Goal: Task Accomplishment & Management: Manage account settings

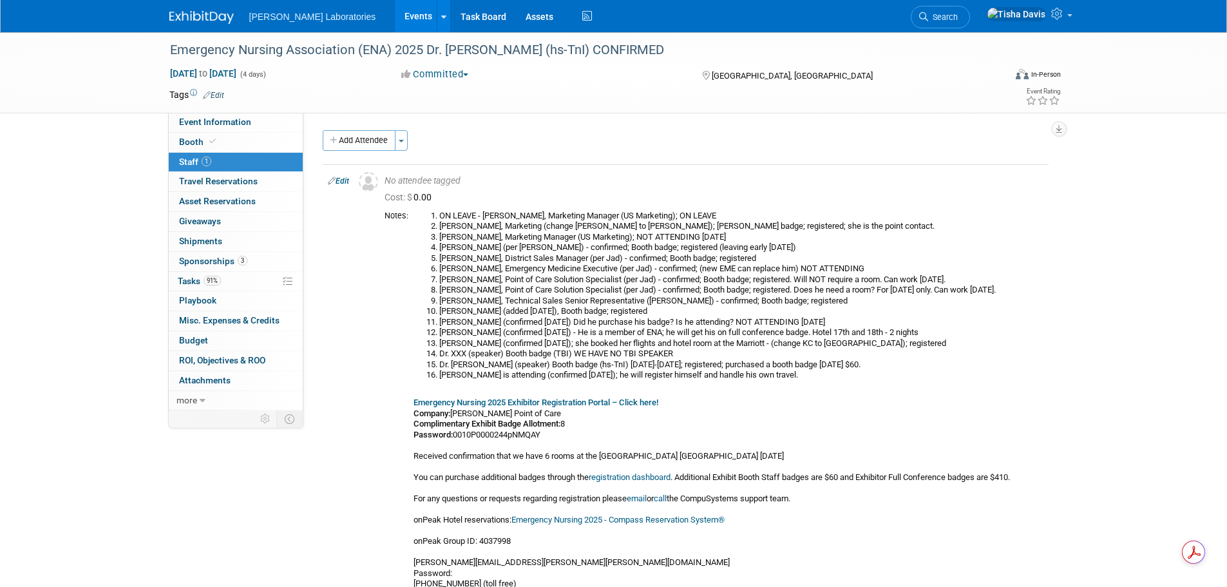
click at [395, 17] on link "Events" at bounding box center [418, 16] width 47 height 32
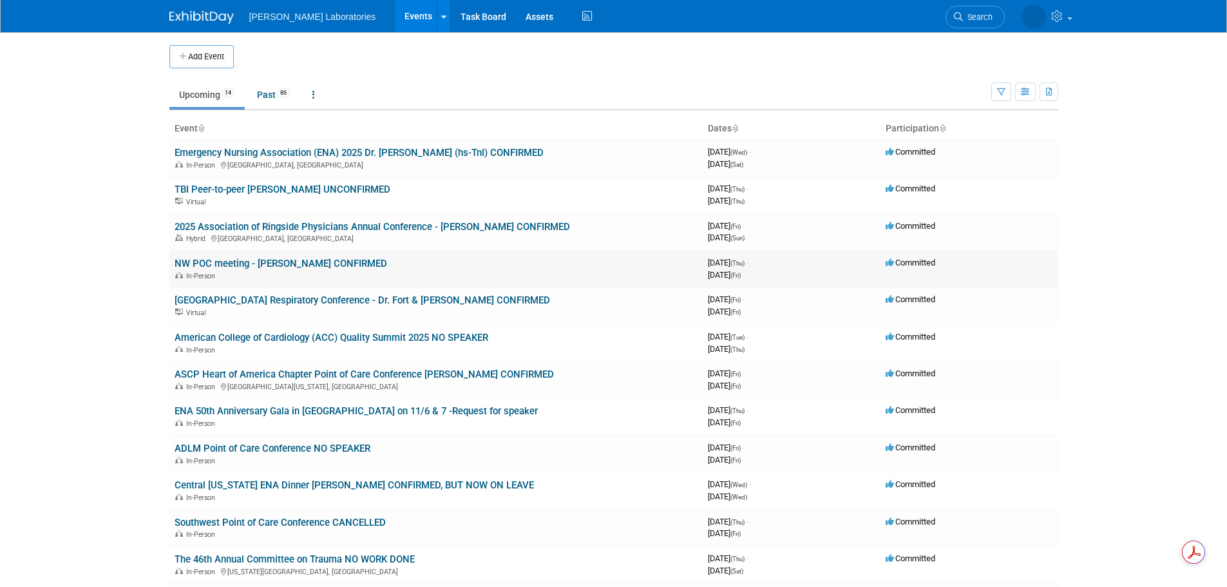
click at [343, 260] on link "NW POC meeting - [PERSON_NAME] CONFIRMED" at bounding box center [281, 264] width 213 height 12
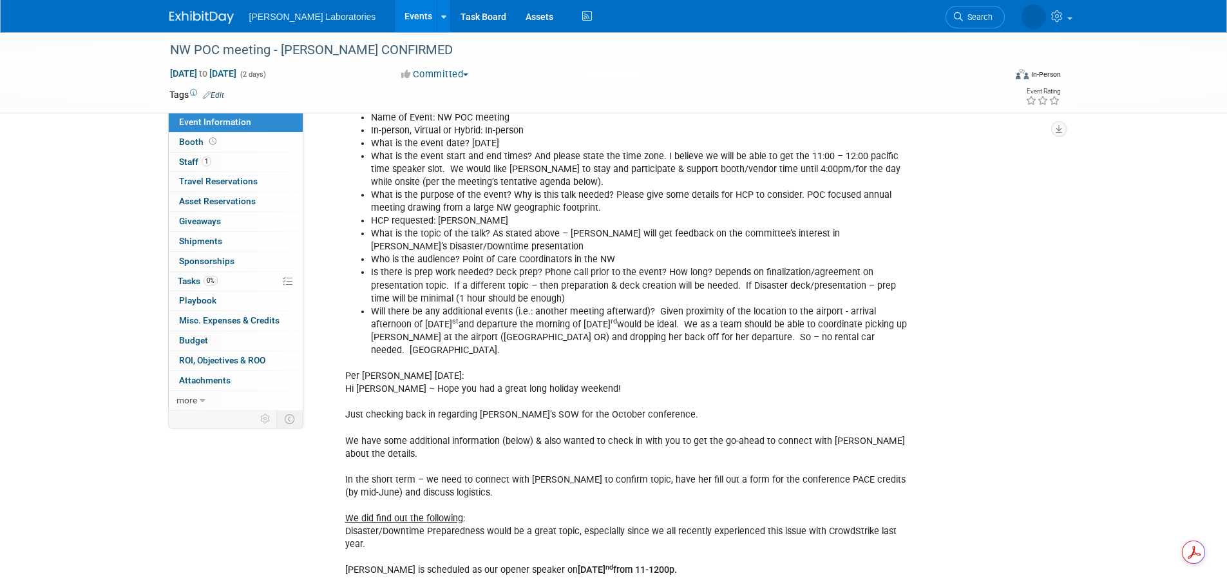
scroll to position [773, 0]
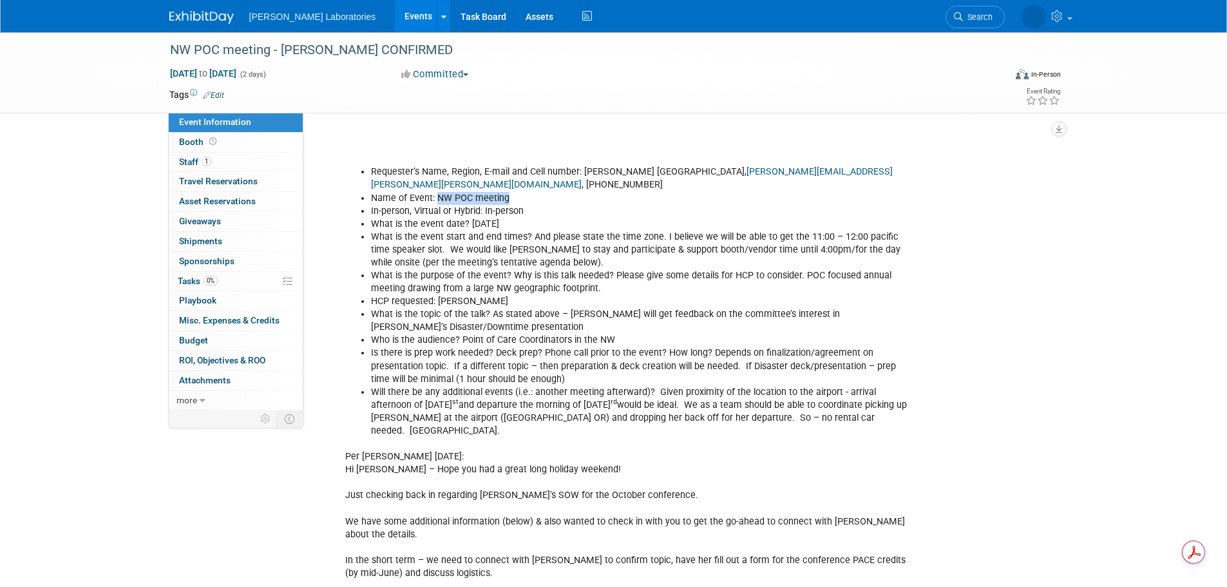
drag, startPoint x: 436, startPoint y: 172, endPoint x: 508, endPoint y: 169, distance: 72.2
click at [508, 192] on li "Name of Event: NW POC meeting" at bounding box center [640, 198] width 538 height 13
copy li "NW POC meeting"
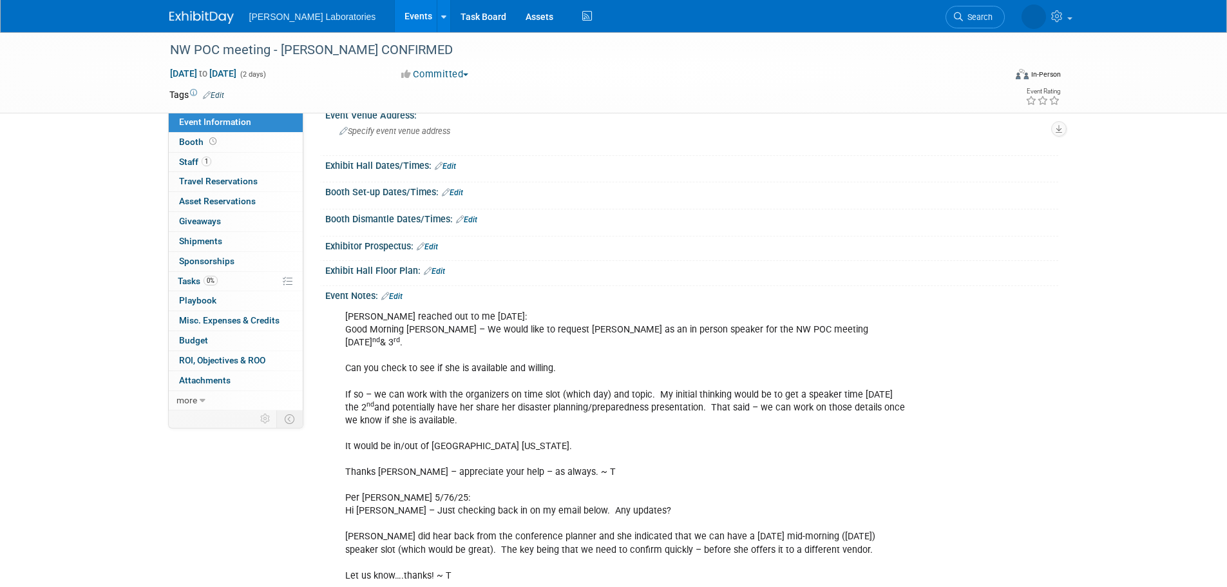
scroll to position [0, 0]
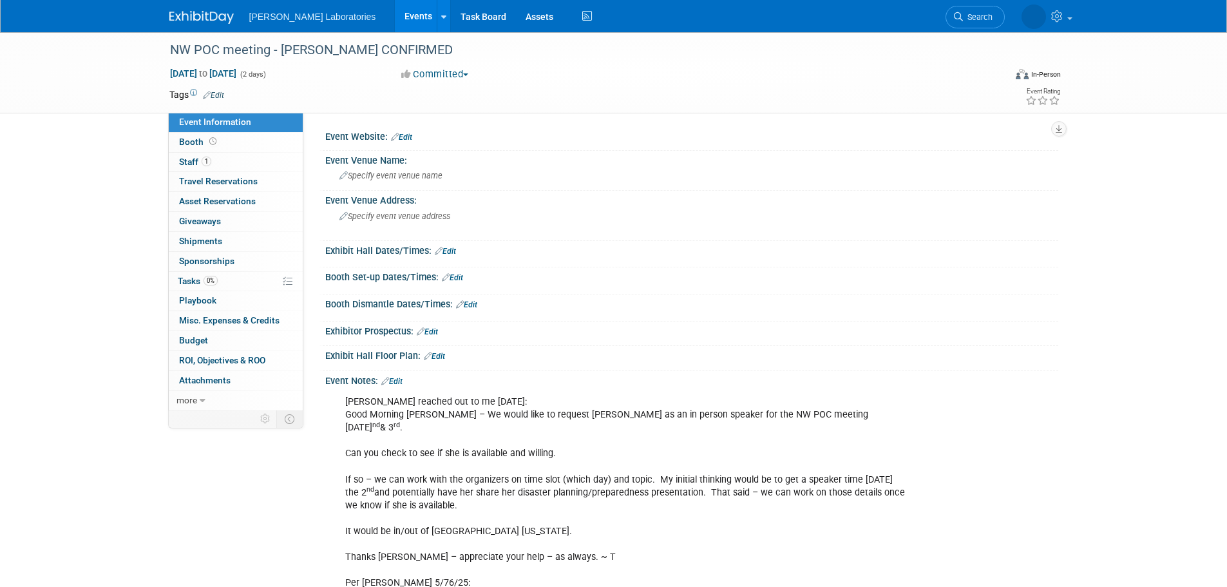
click at [407, 136] on link "Edit" at bounding box center [401, 137] width 21 height 9
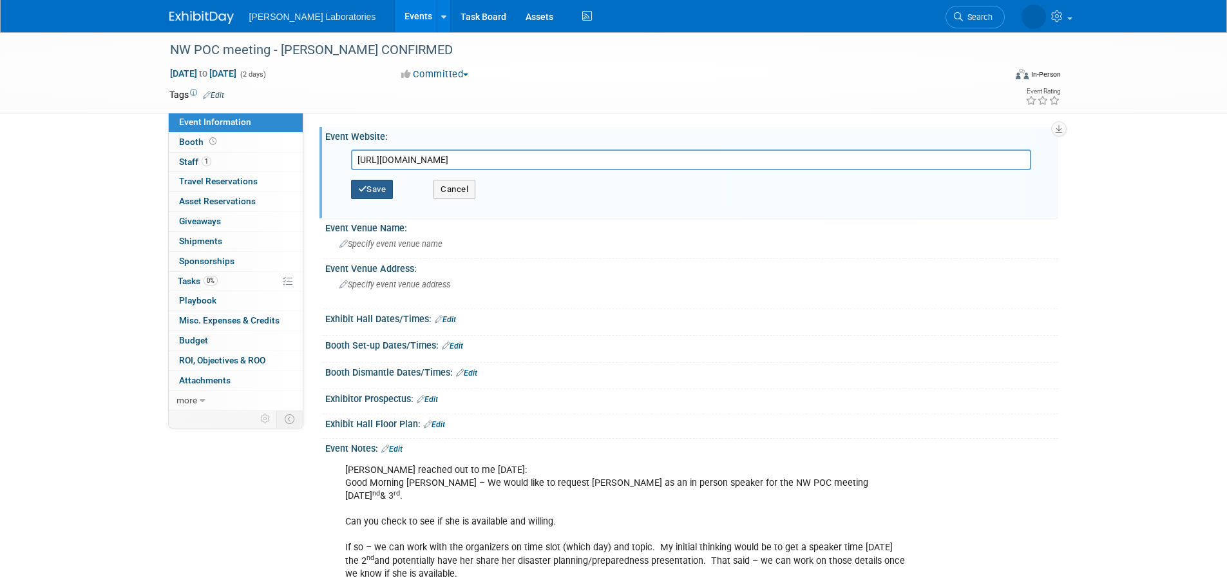
type input "https://www.eventleaf.com/e/2025NWPOCConference"
click at [370, 190] on button "Save" at bounding box center [372, 189] width 43 height 19
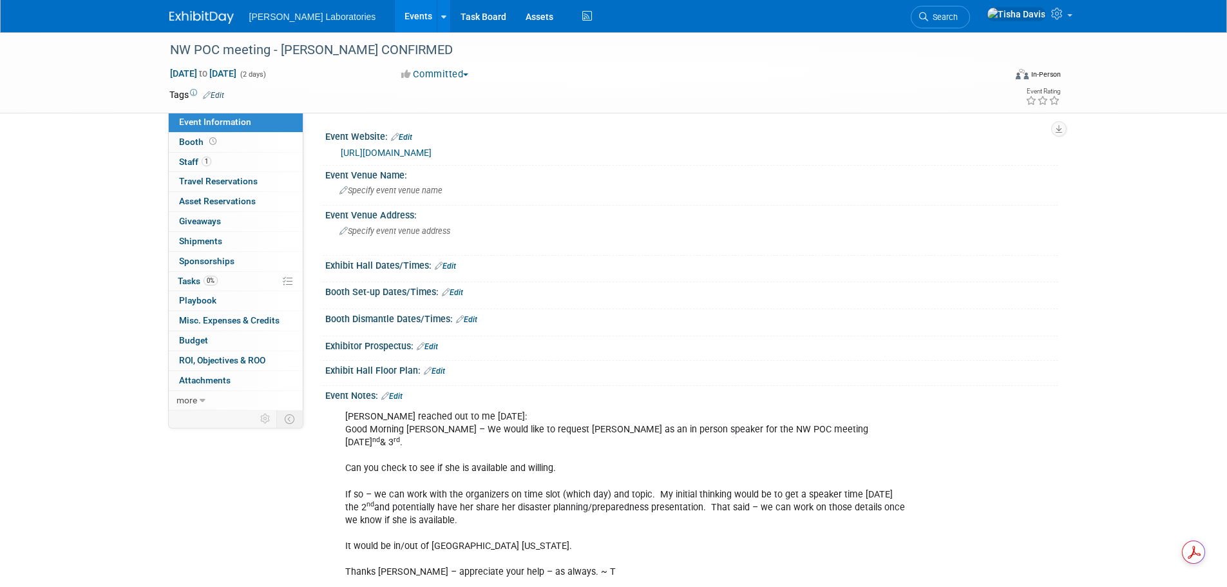
click at [401, 394] on link "Edit" at bounding box center [391, 396] width 21 height 9
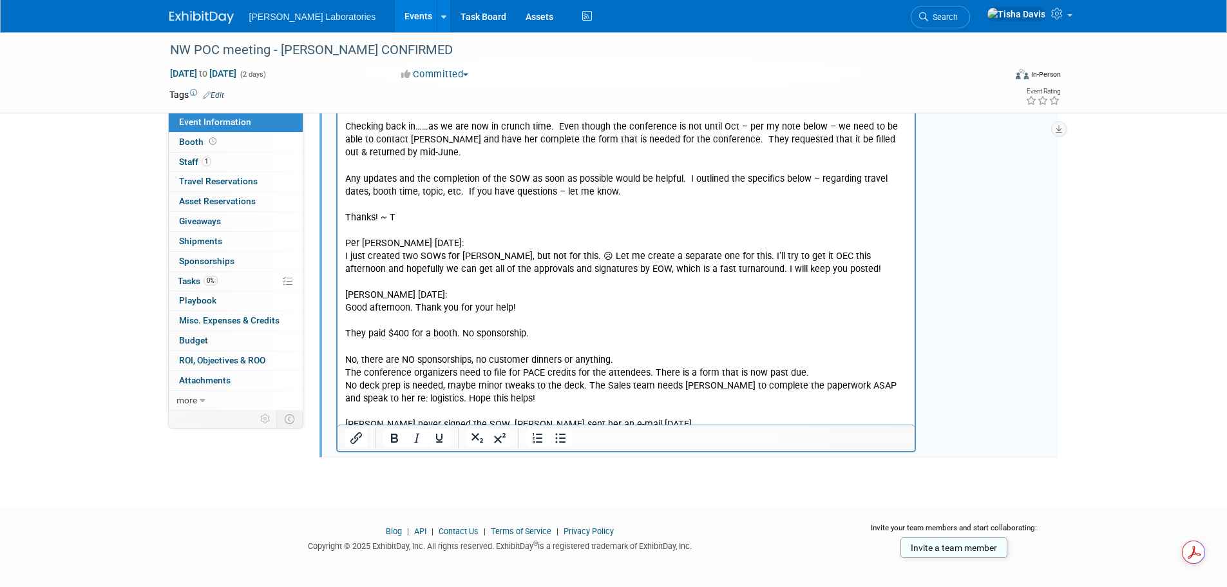
scroll to position [1489, 0]
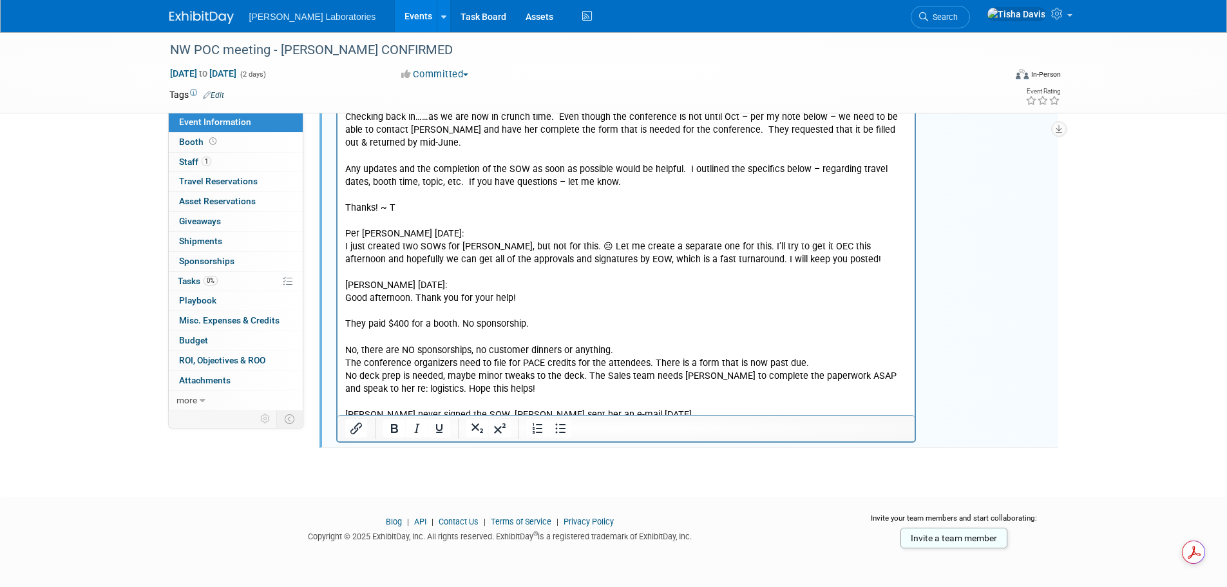
click at [665, 375] on p "Per Tricia 5/27/25: Hi Tisha – Hope you had a great long holiday weekend! Just …" at bounding box center [626, 79] width 563 height 685
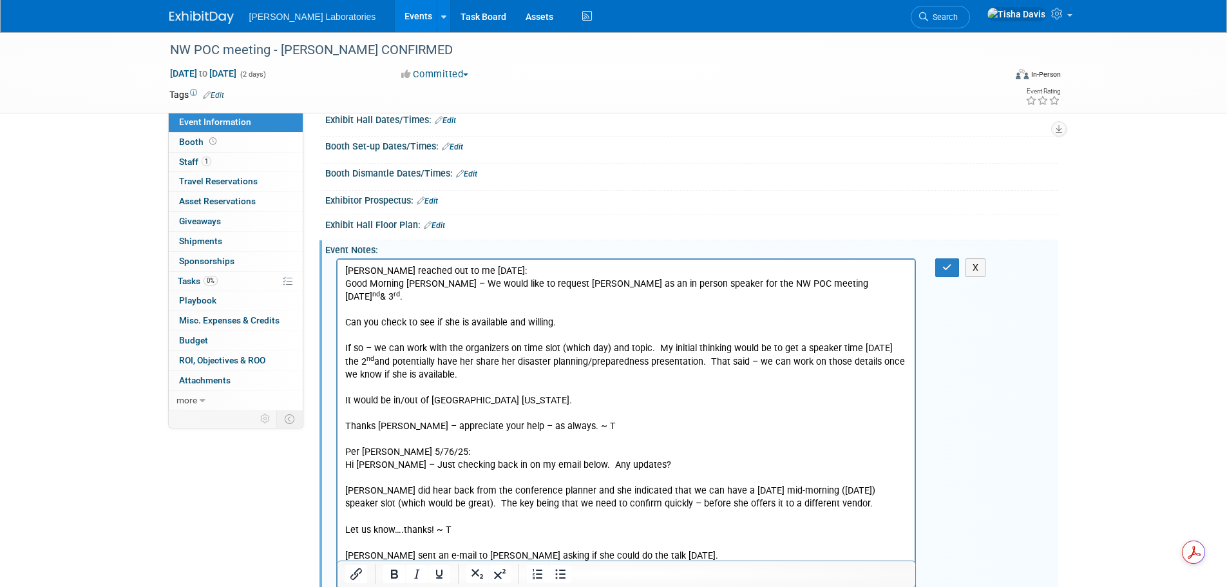
scroll to position [0, 0]
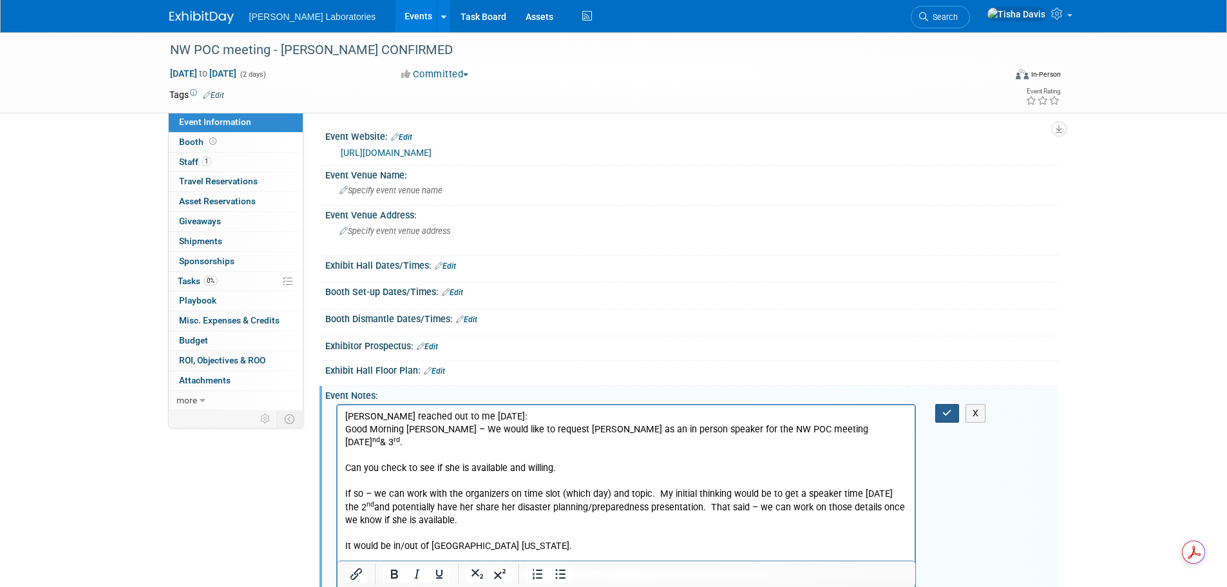
click at [949, 406] on button "button" at bounding box center [947, 413] width 24 height 19
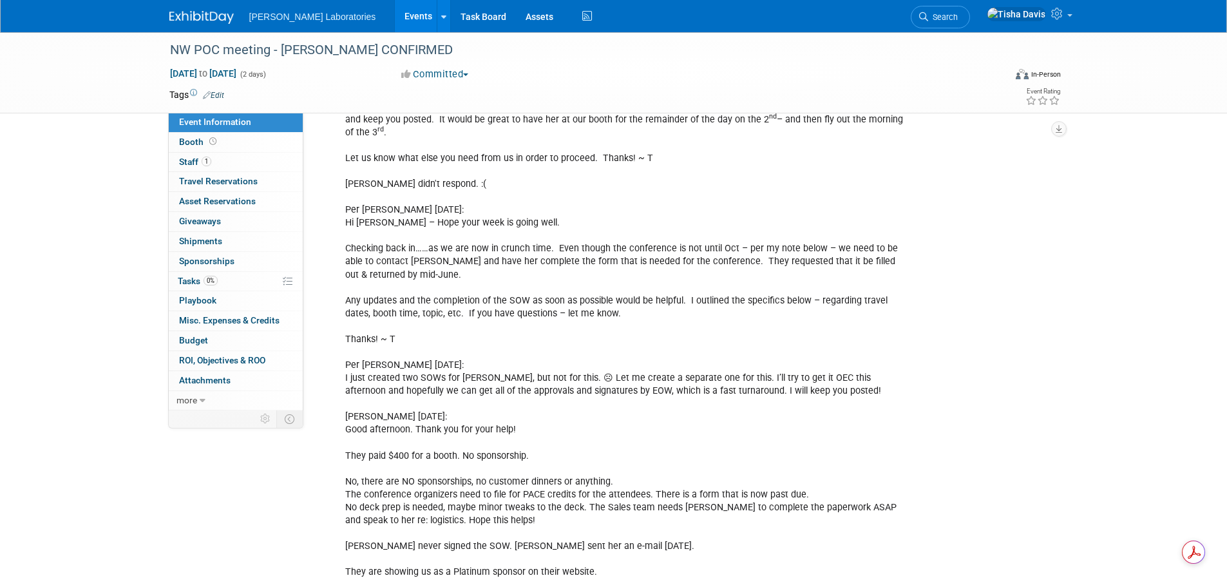
scroll to position [1281, 0]
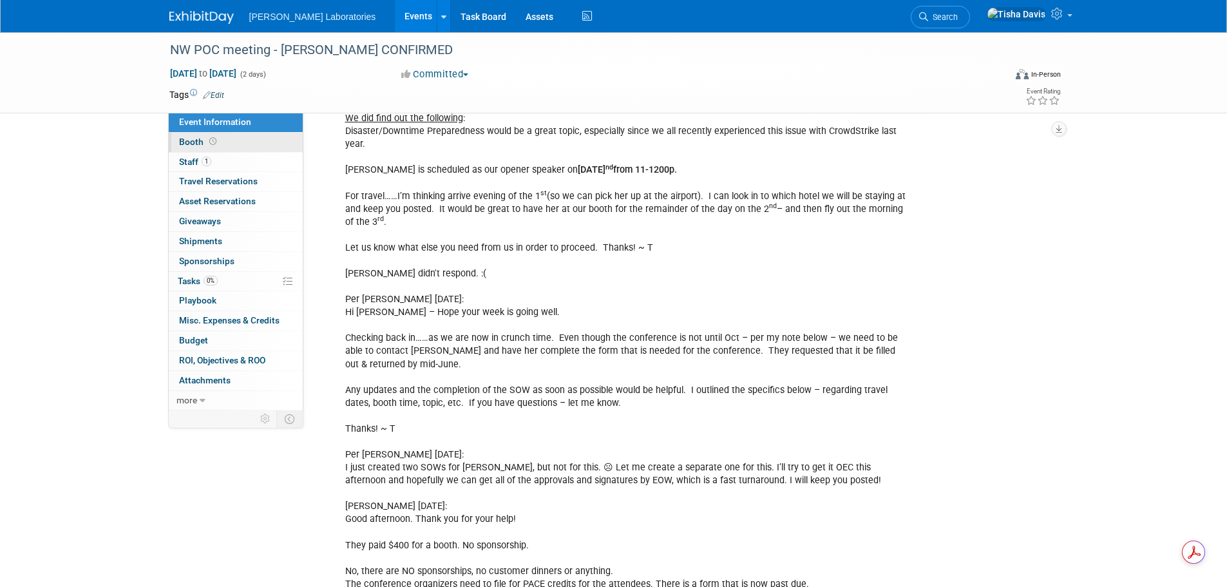
click at [192, 139] on span "Booth" at bounding box center [199, 142] width 40 height 10
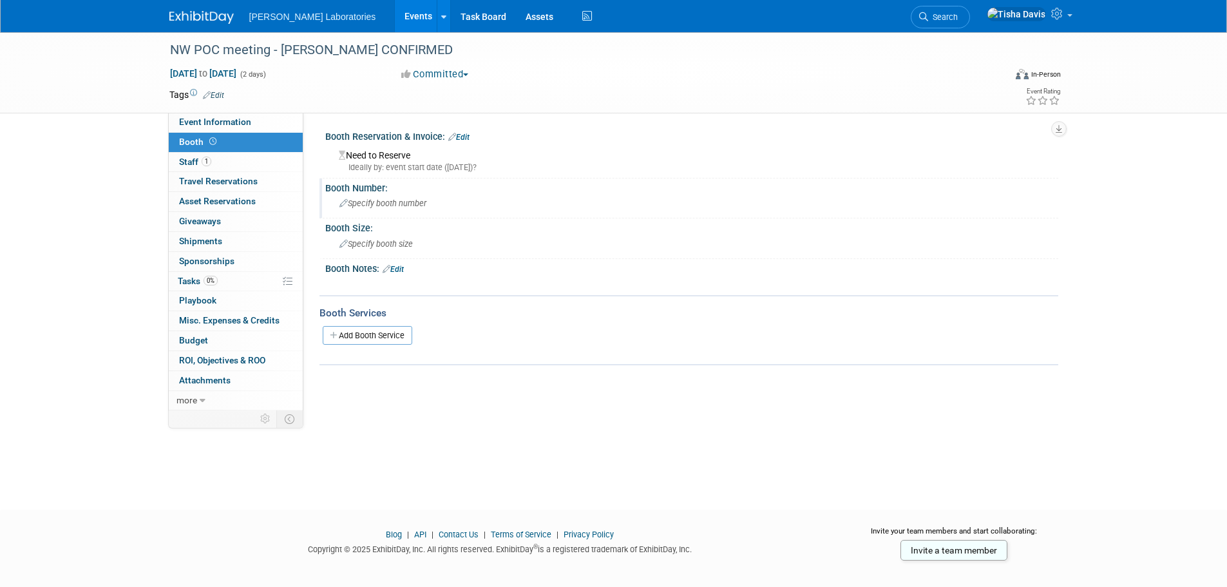
click at [395, 200] on span "Specify booth number" at bounding box center [382, 203] width 87 height 10
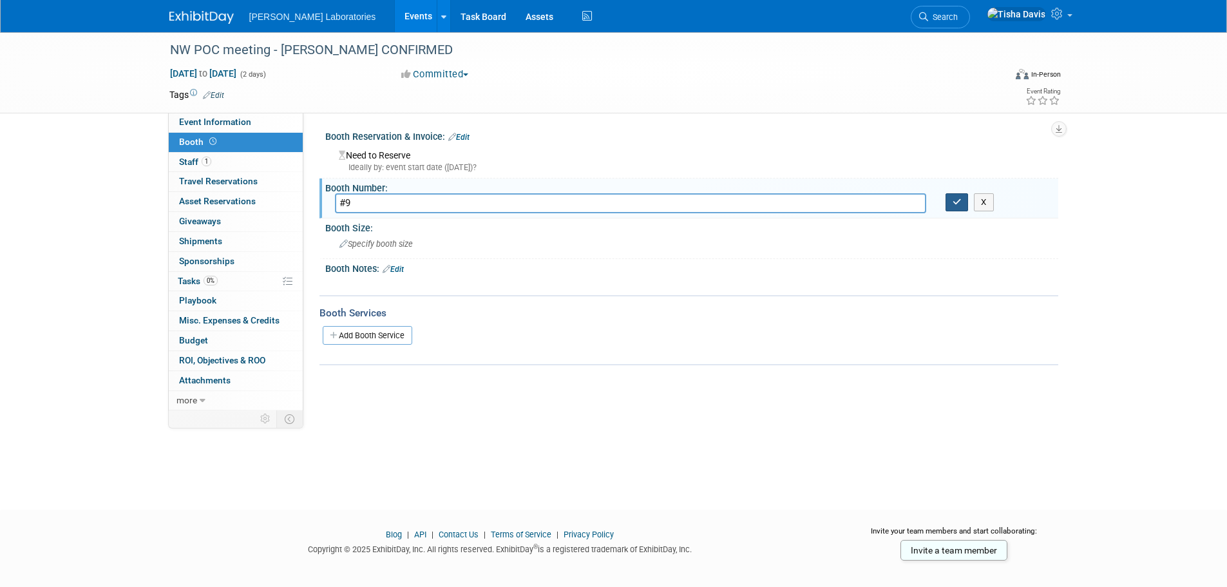
type input "#9"
click at [953, 202] on icon "button" at bounding box center [957, 202] width 9 height 8
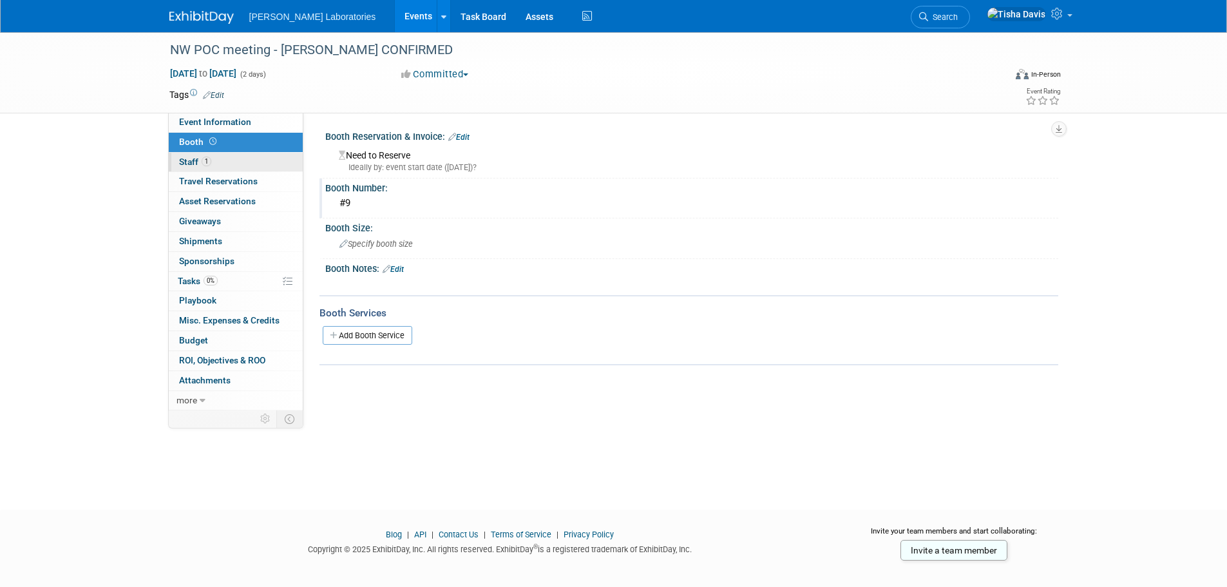
click at [237, 158] on link "1 Staff 1" at bounding box center [236, 162] width 134 height 19
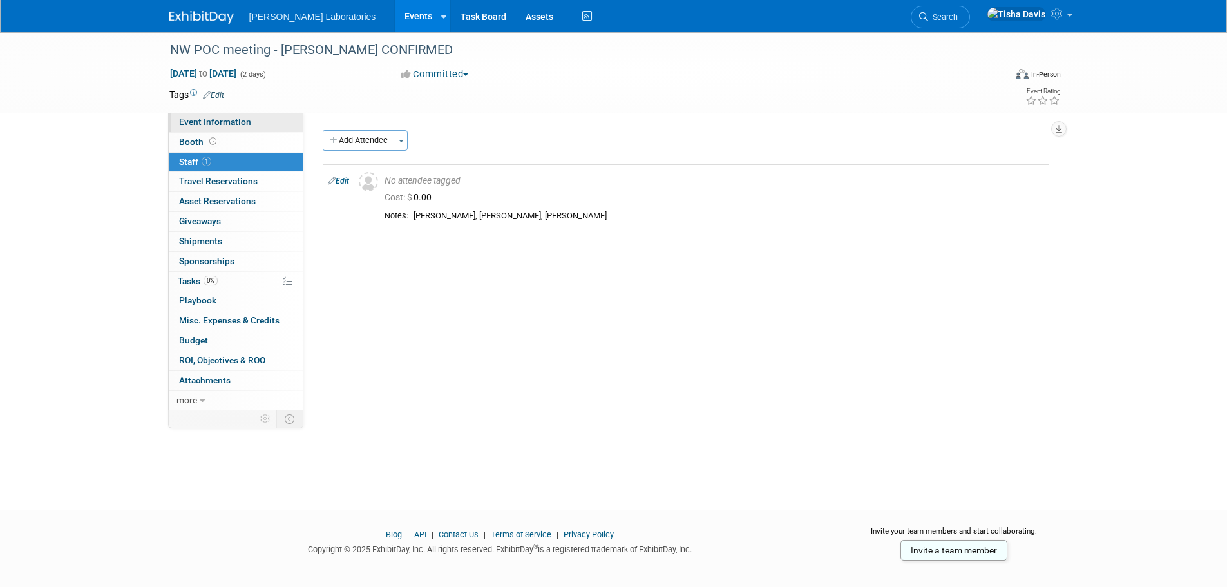
click at [208, 117] on span "Event Information" at bounding box center [215, 122] width 72 height 10
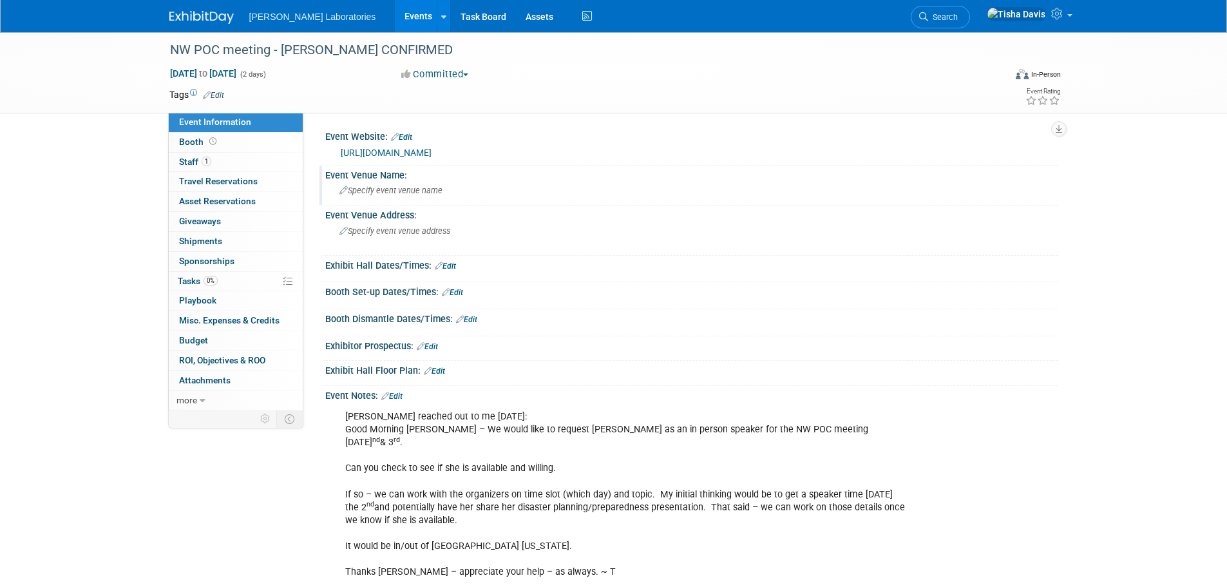
click at [373, 188] on span "Specify event venue name" at bounding box center [390, 190] width 103 height 10
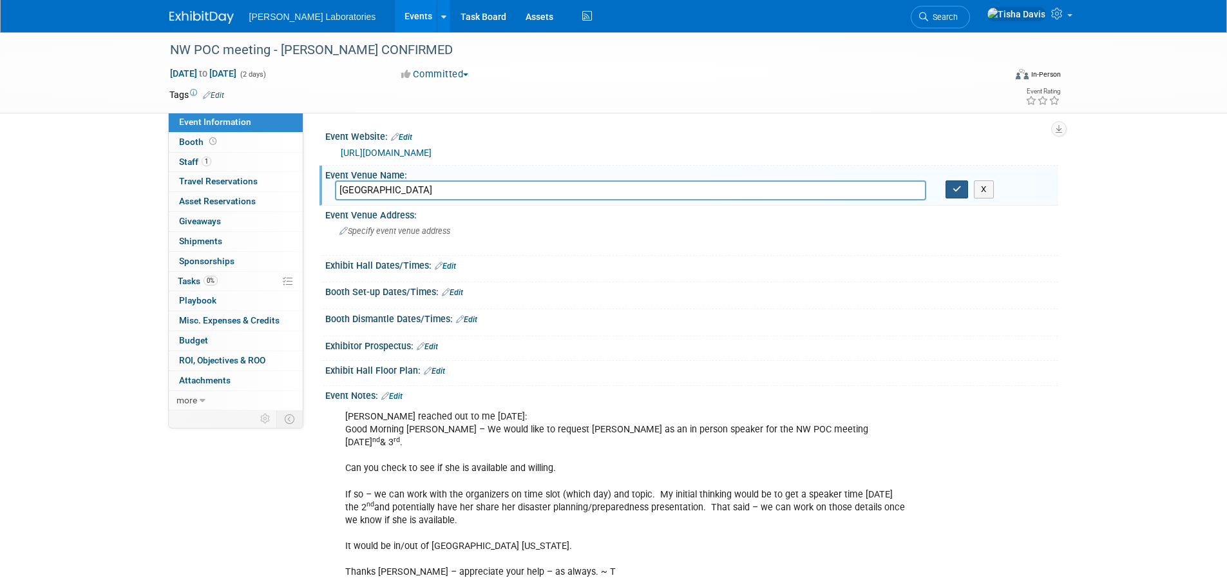
type input "Providence Willamette Falls Community Center"
click at [955, 187] on icon "button" at bounding box center [957, 189] width 9 height 8
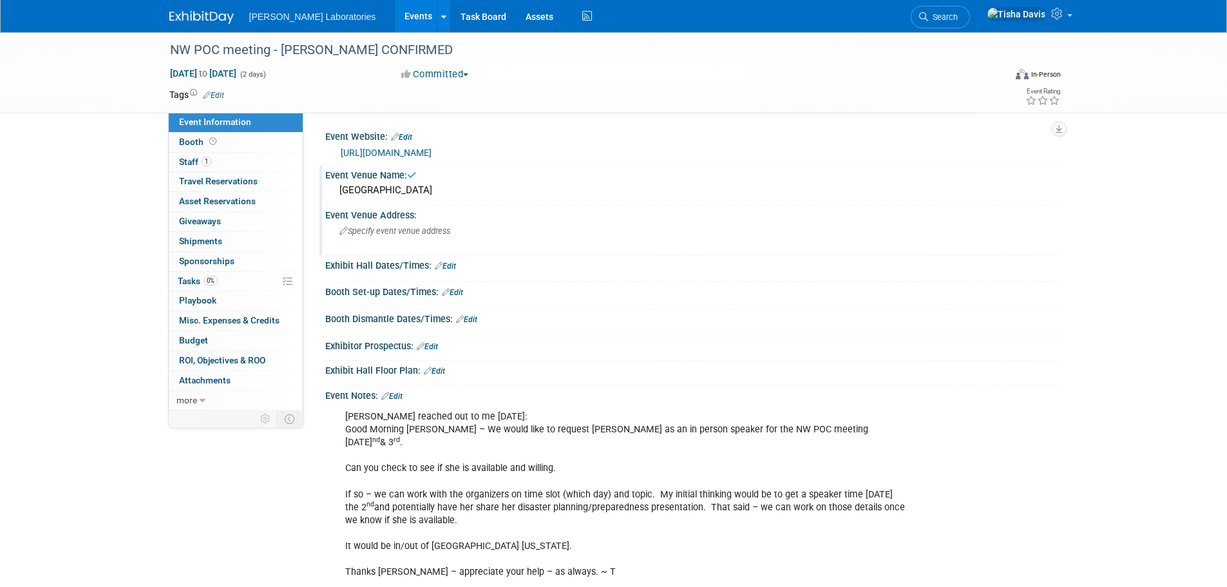
click at [417, 229] on span "Specify event venue address" at bounding box center [394, 231] width 111 height 10
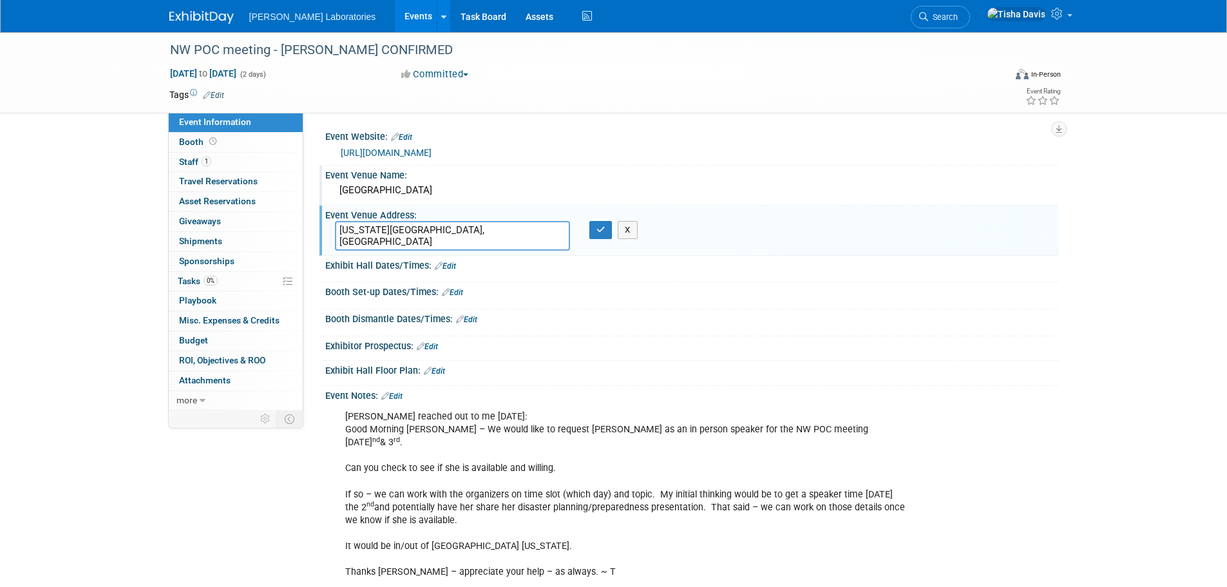
drag, startPoint x: 343, startPoint y: 229, endPoint x: 425, endPoint y: 240, distance: 82.5
click at [425, 240] on textarea "[US_STATE][GEOGRAPHIC_DATA], [GEOGRAPHIC_DATA]" at bounding box center [452, 236] width 235 height 30
paste textarea "519 15th St, Oregon City, OR 97045 Phone: (503) 216-3280"
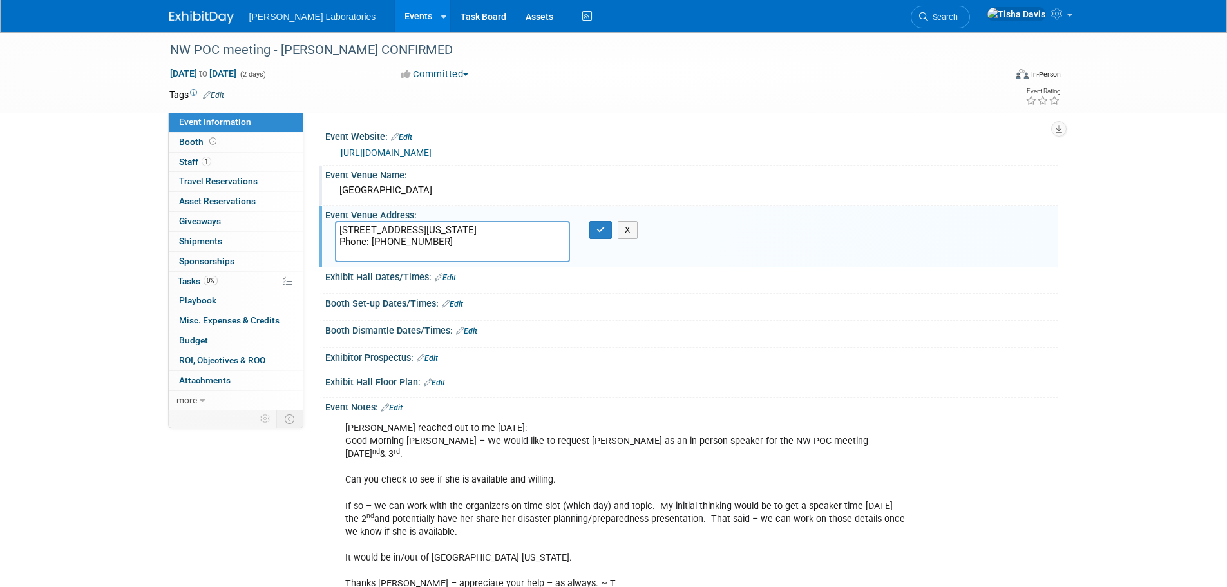
click at [371, 253] on textarea "519 15th Street Oregon City, OR 97045 Phone: (503) 216-3280" at bounding box center [452, 241] width 235 height 41
type textarea "519 15th Street Oregon City, OR 97045 (503) 216-3280"
click at [600, 227] on icon "button" at bounding box center [600, 229] width 9 height 8
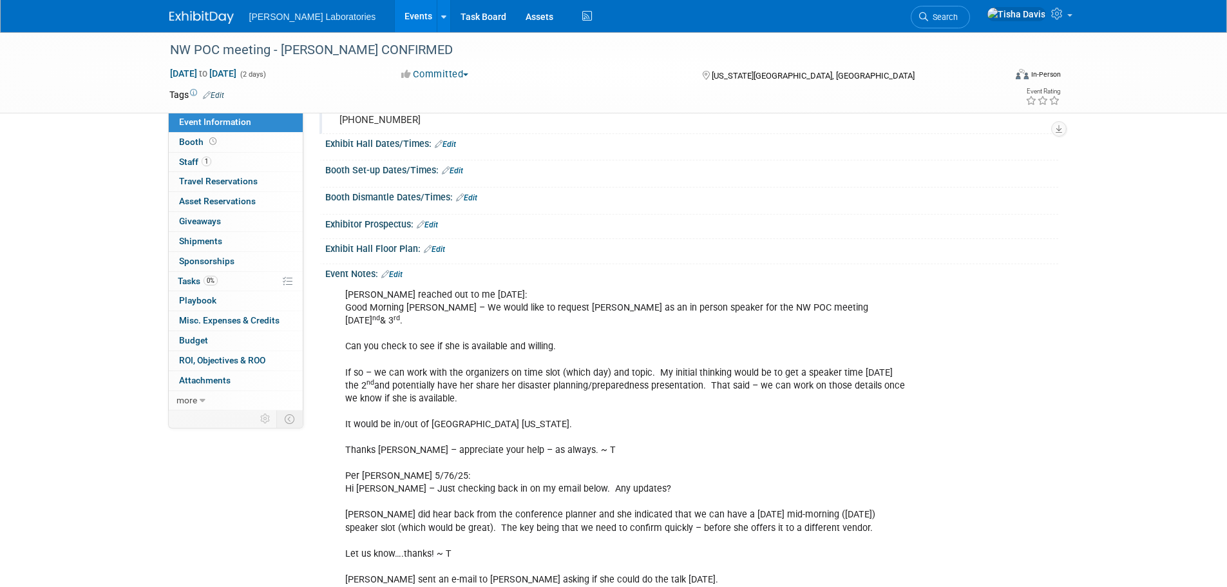
scroll to position [64, 0]
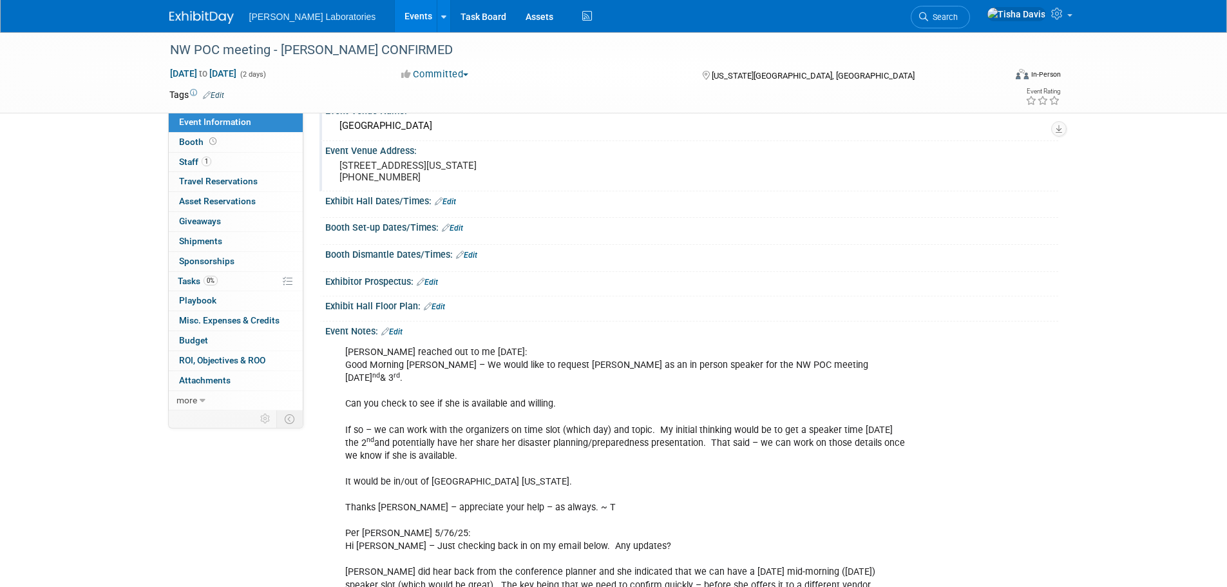
click at [398, 336] on link "Edit" at bounding box center [391, 331] width 21 height 9
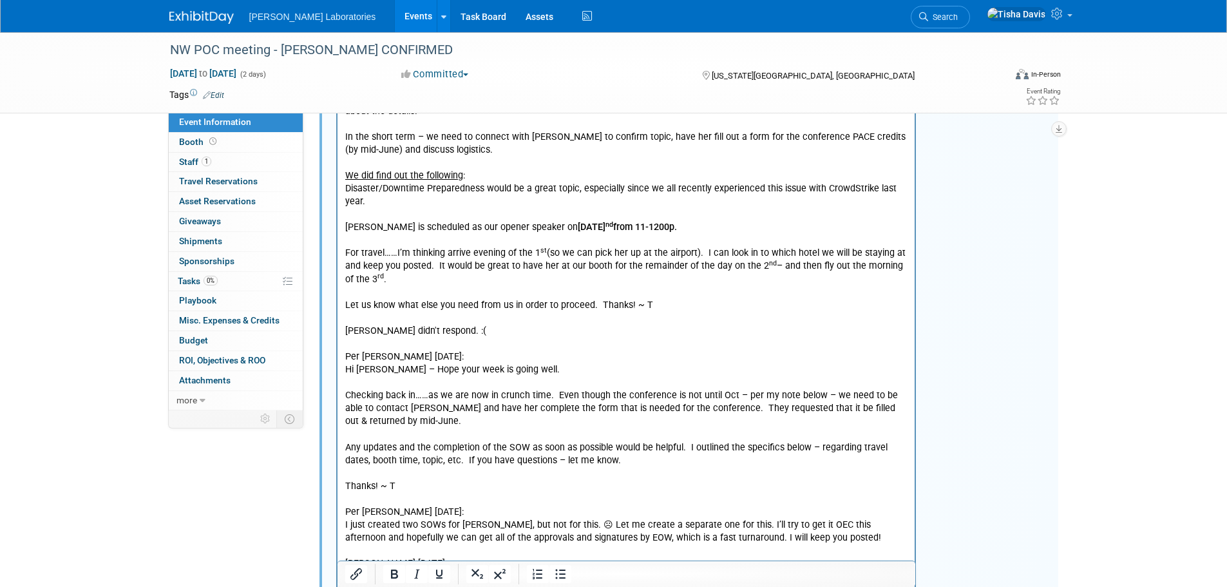
scroll to position [1481, 0]
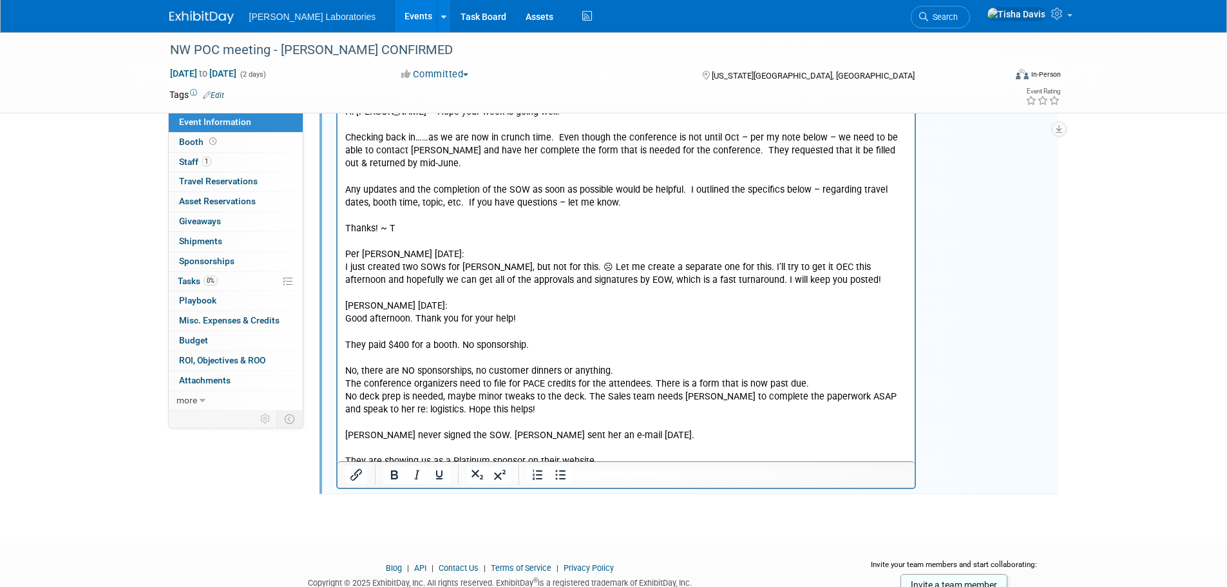
click at [676, 428] on p "Per Tricia 5/27/25: Hi Tisha – Hope you had a great long holiday weekend! Just …" at bounding box center [626, 112] width 563 height 711
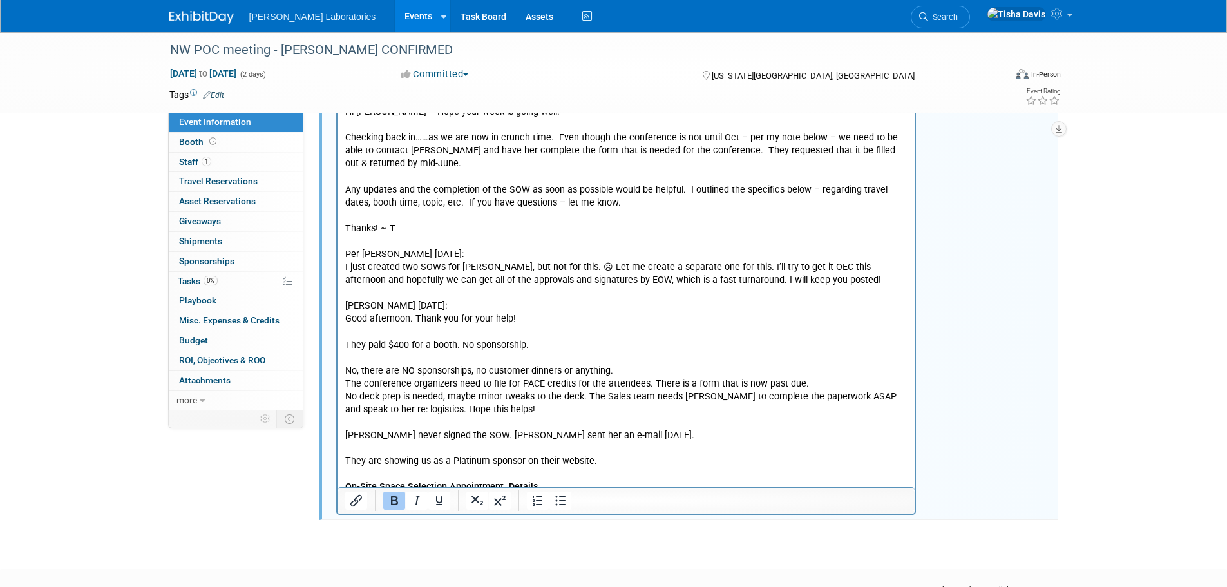
click at [542, 481] on p "On-Site Space Selection Appointment Details" at bounding box center [626, 487] width 563 height 13
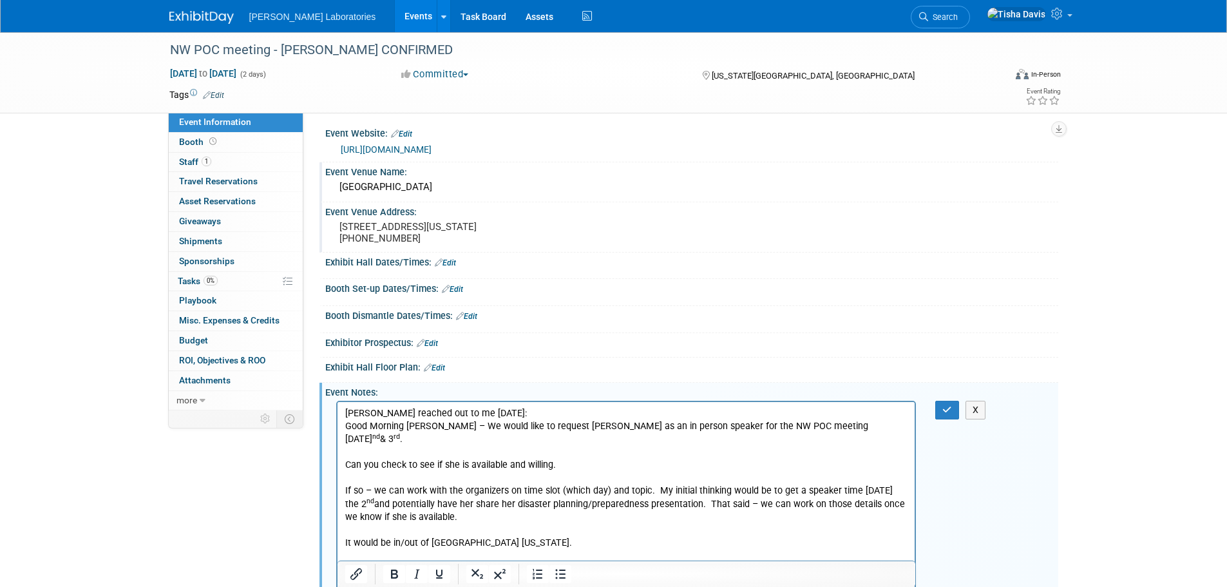
scroll to position [0, 0]
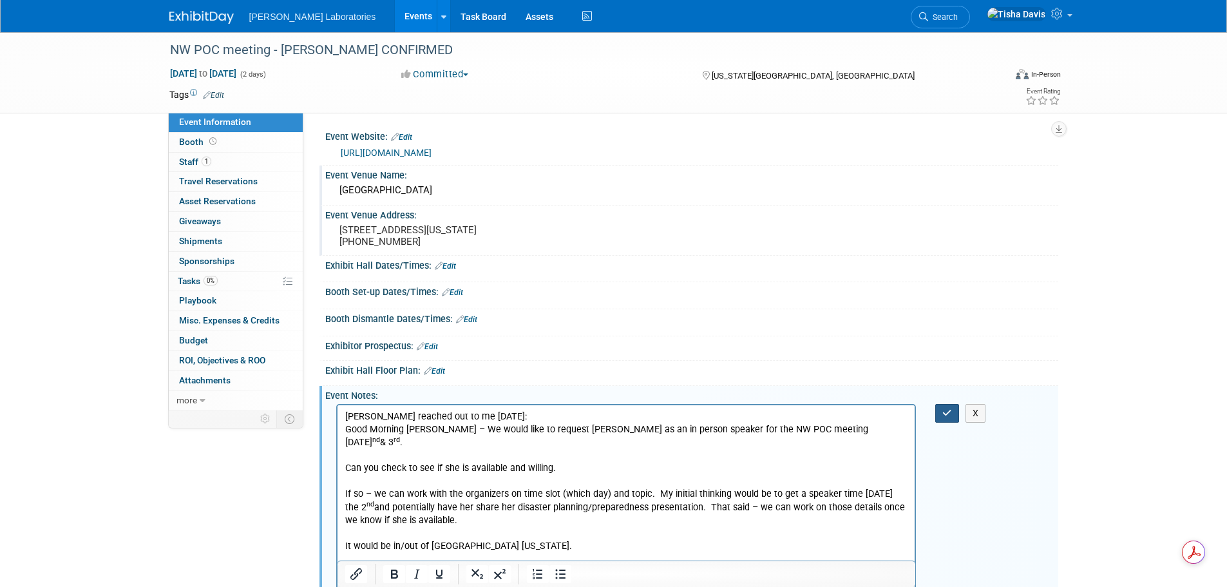
click at [940, 421] on button "button" at bounding box center [947, 413] width 24 height 19
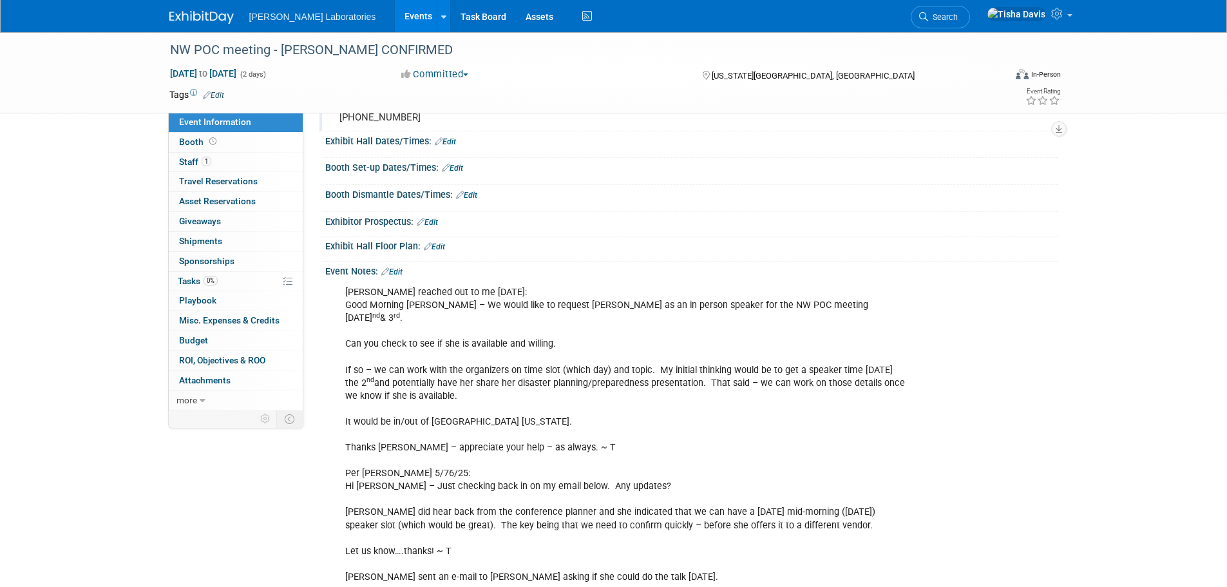
scroll to position [122, 0]
click at [401, 279] on link "Edit" at bounding box center [391, 274] width 21 height 9
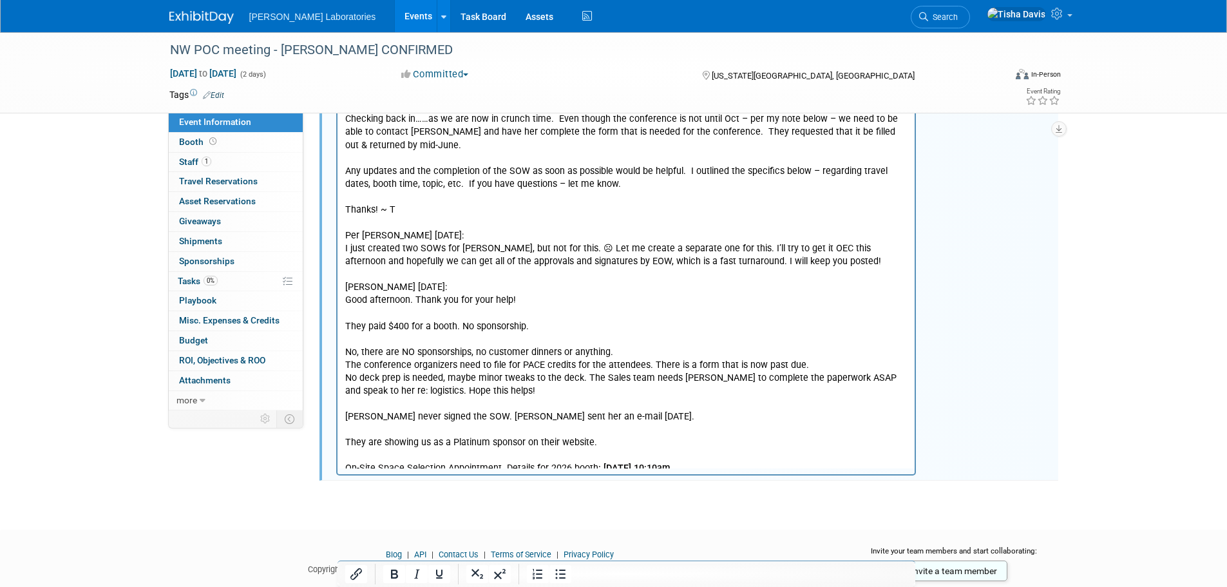
scroll to position [1578, 0]
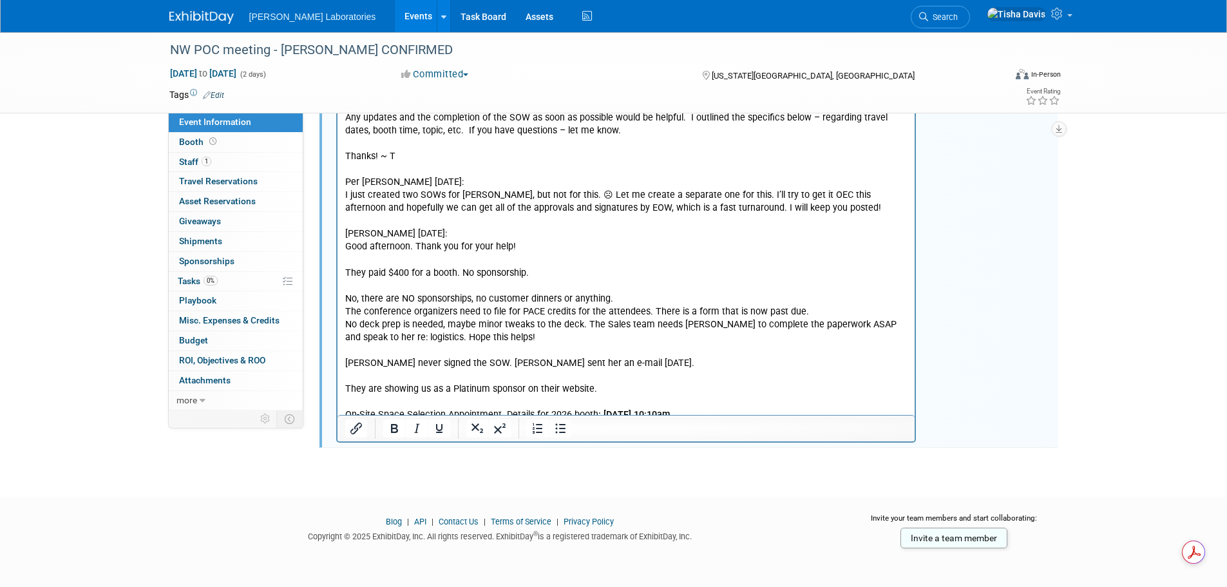
click at [607, 353] on p "Per Tricia 5/27/25: Hi Tisha – Hope you had a great long holiday weekend! Just …" at bounding box center [626, 53] width 563 height 737
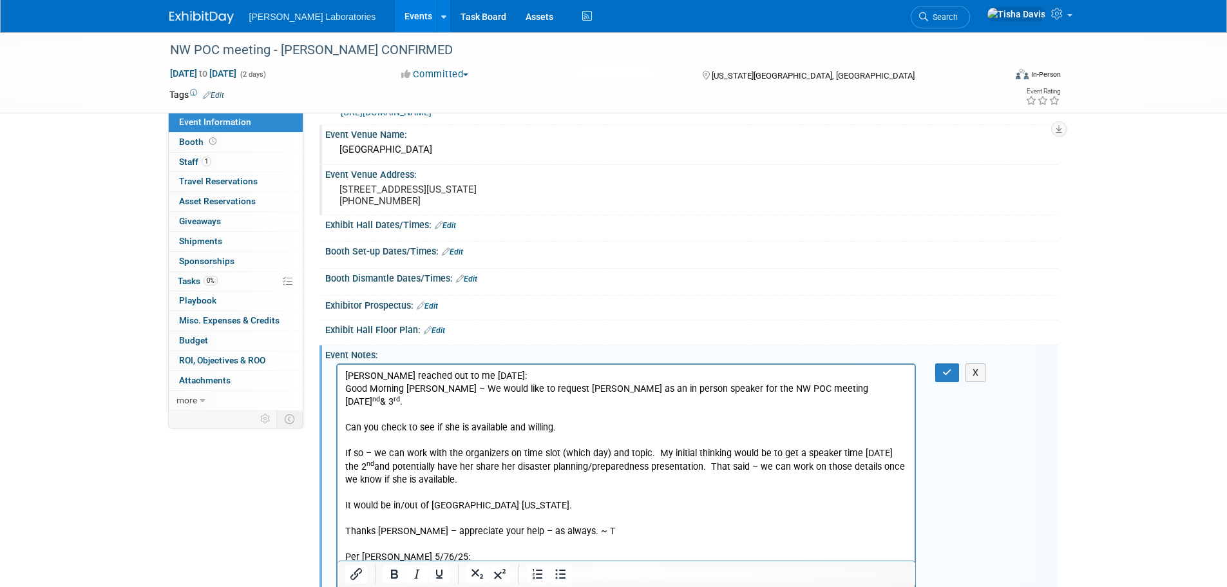
scroll to position [32, 0]
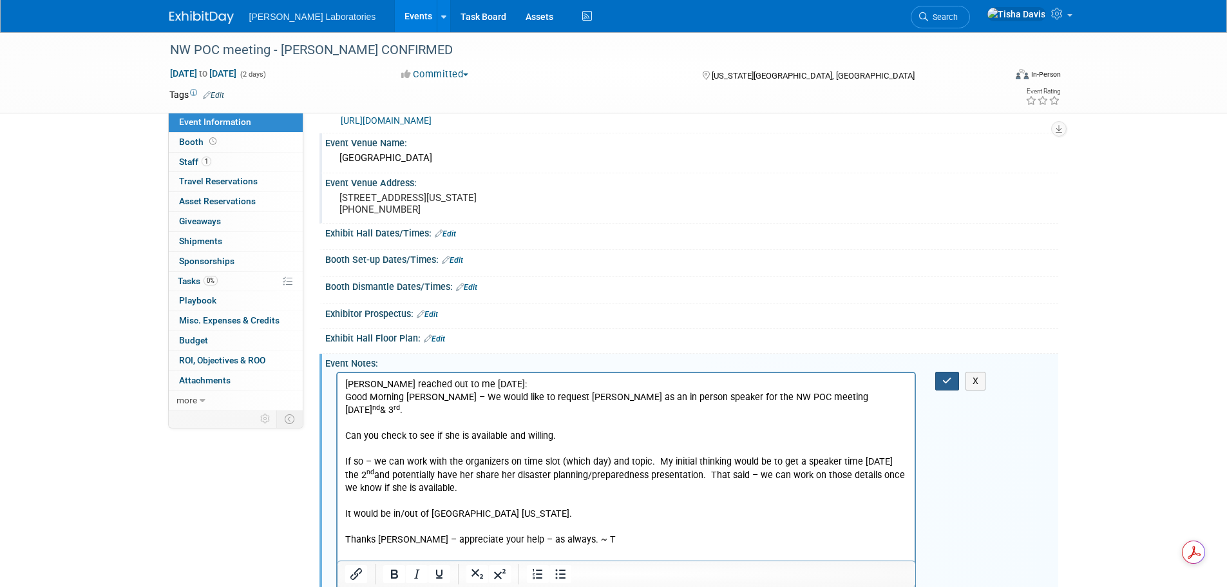
click at [945, 385] on icon "button" at bounding box center [947, 380] width 10 height 9
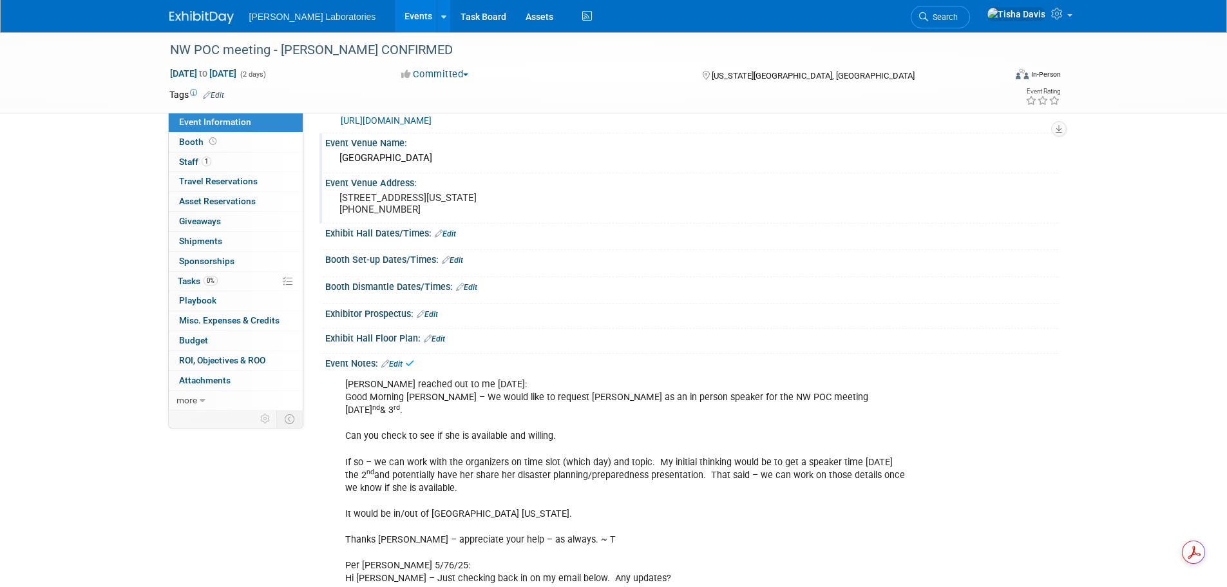
click at [395, 6] on link "Events" at bounding box center [418, 16] width 47 height 32
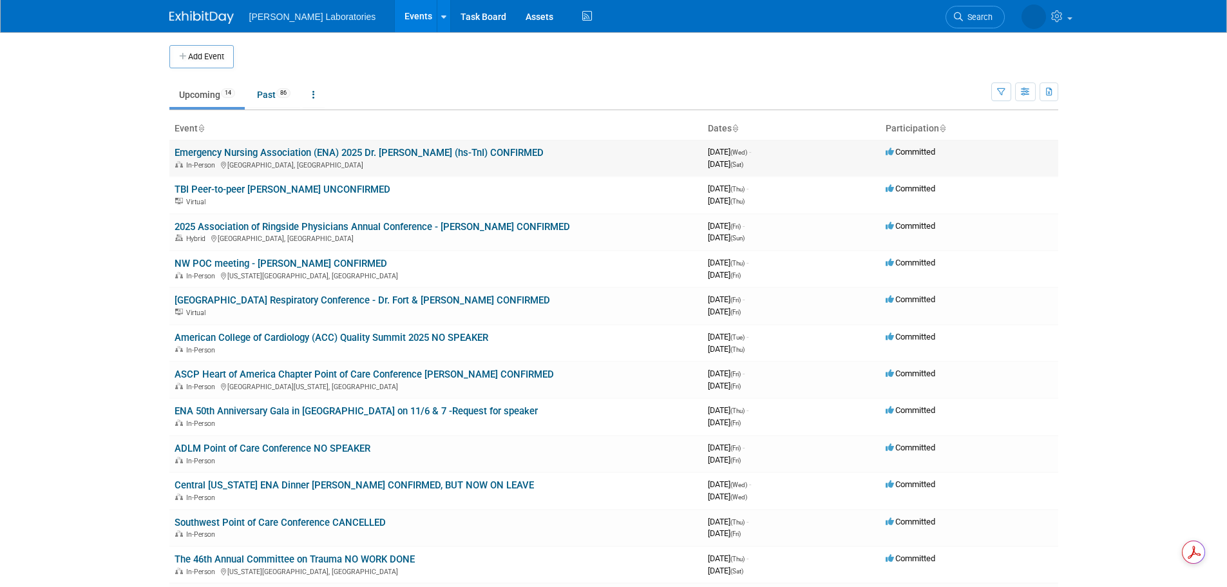
click at [330, 147] on link "Emergency Nursing Association (ENA) 2025 Dr. [PERSON_NAME] (hs-TnI) CONFIRMED" at bounding box center [359, 153] width 369 height 12
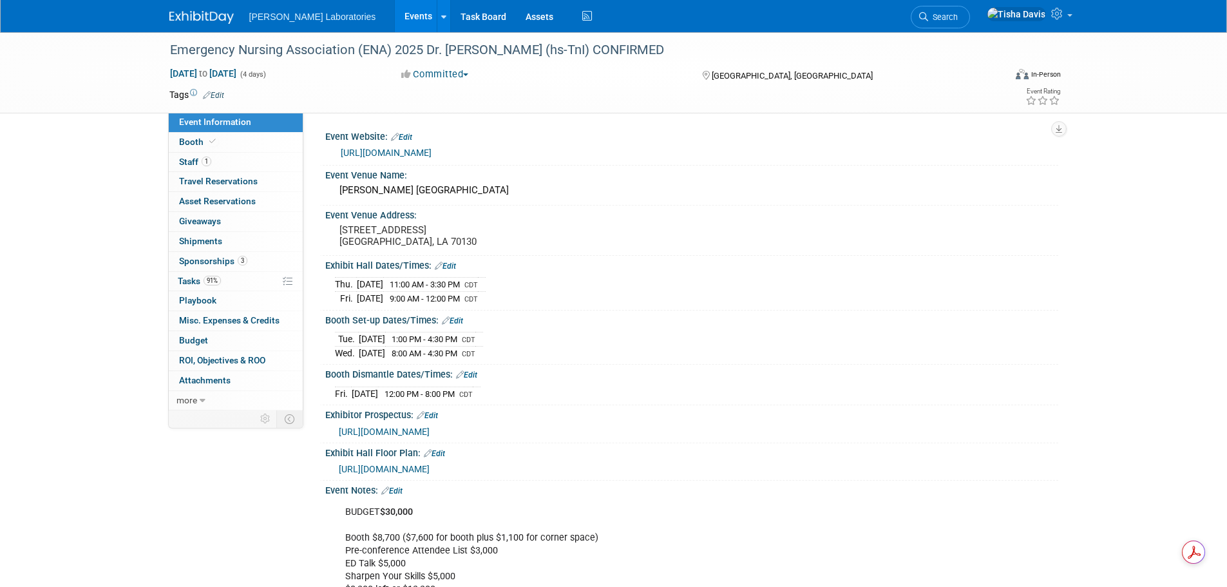
click at [395, 495] on link "Edit" at bounding box center [391, 490] width 21 height 9
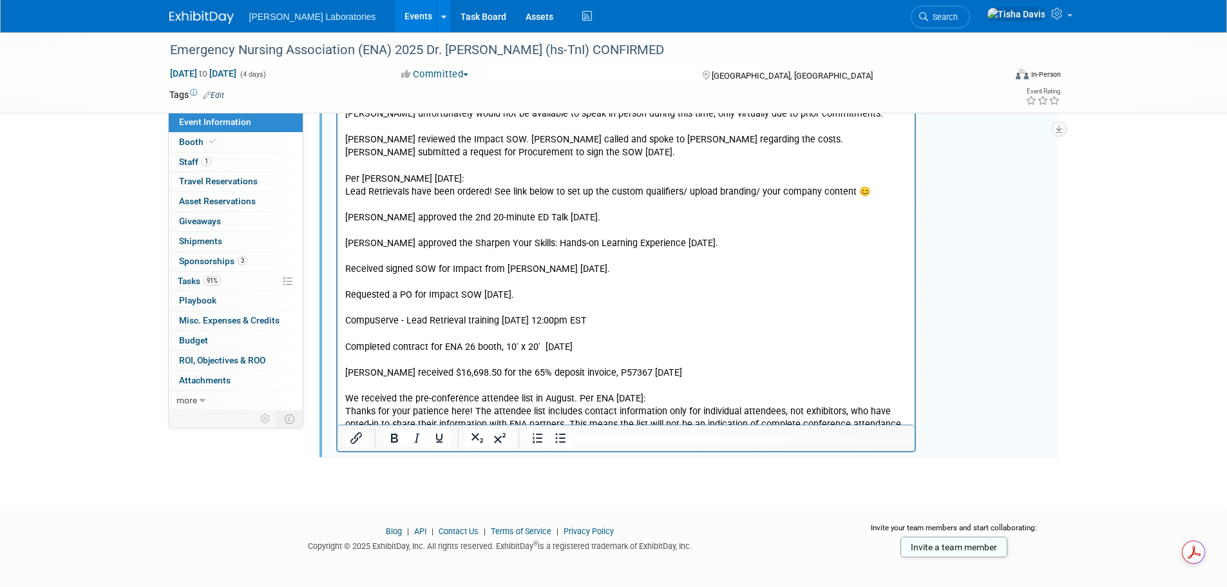
scroll to position [2591, 0]
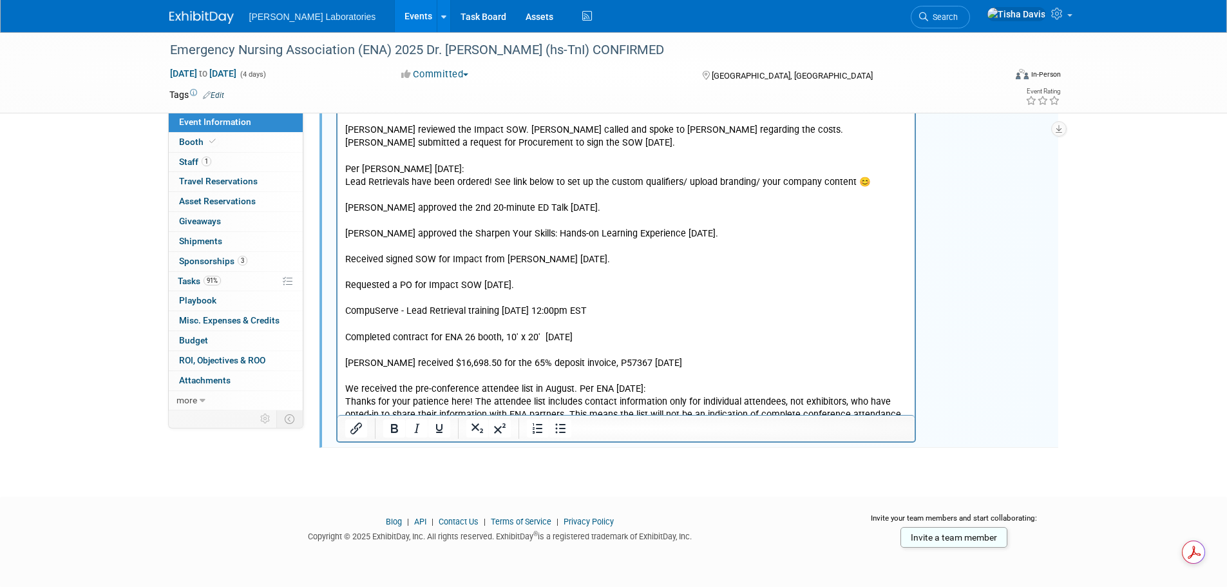
click at [684, 374] on p "I need eight (8) hotel rooms. [PERSON_NAME] wants to book his own room. I forgo…" at bounding box center [626, 156] width 563 height 556
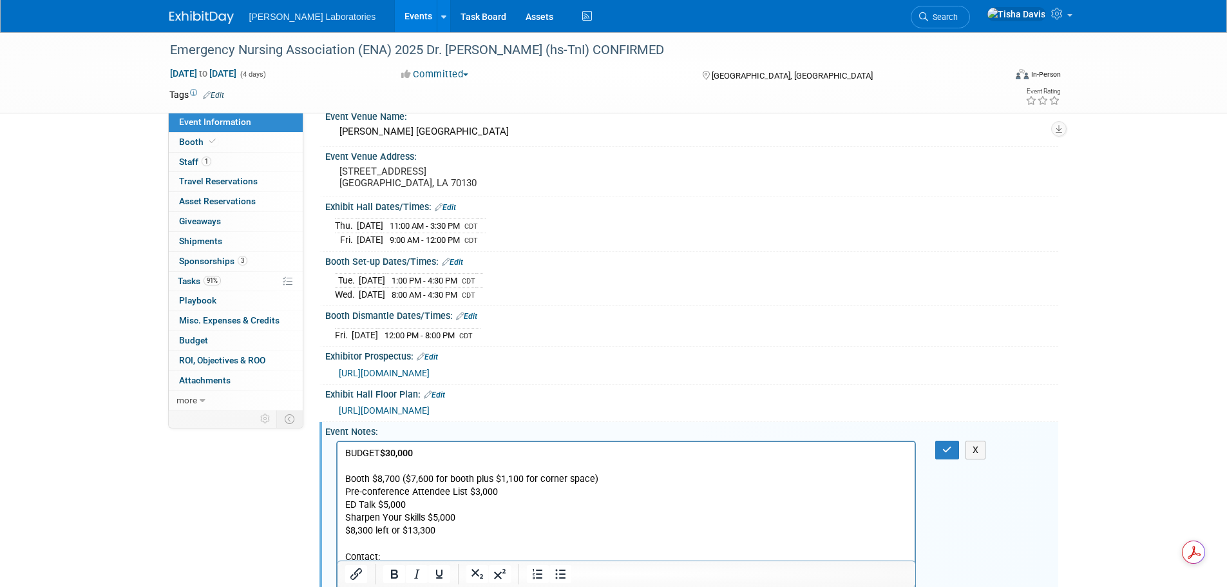
scroll to position [66, 0]
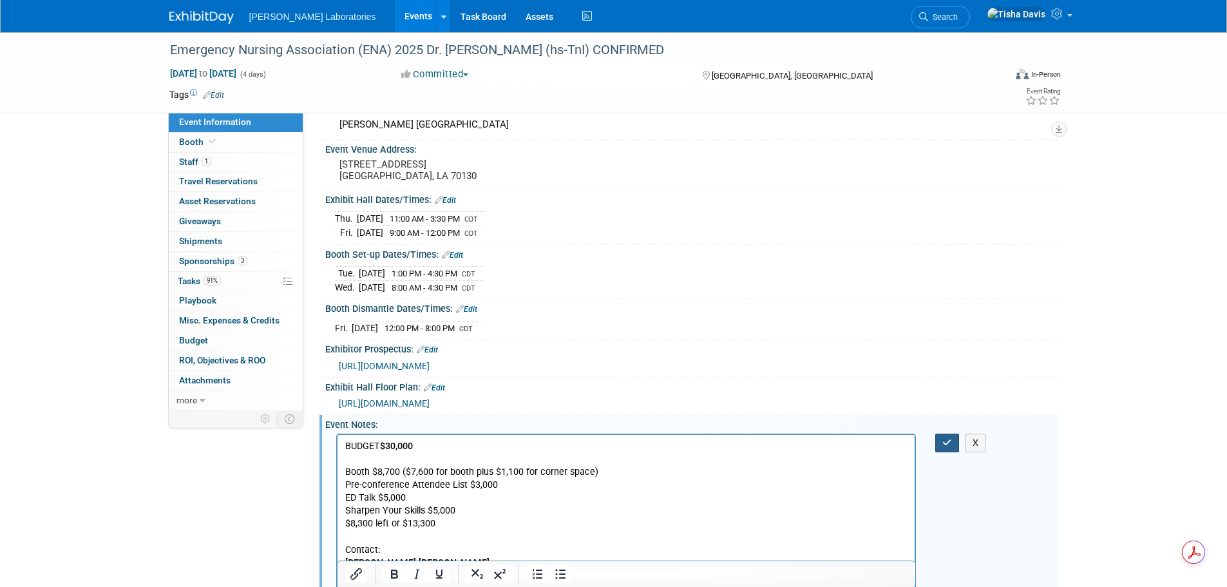
click at [940, 452] on button "button" at bounding box center [947, 442] width 24 height 19
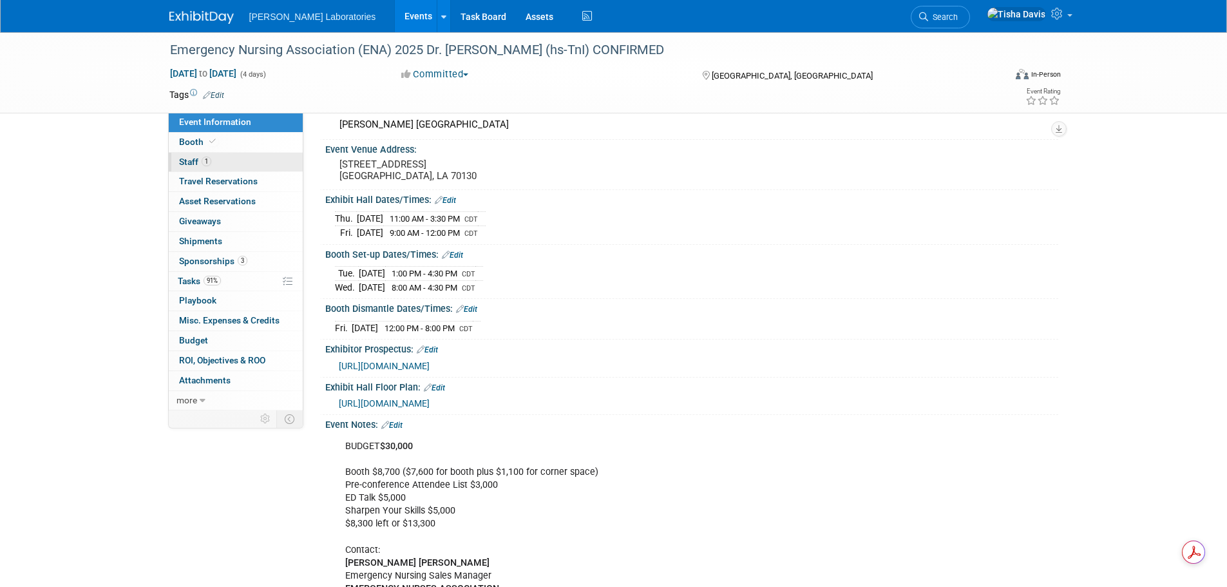
click at [187, 163] on span "Staff 1" at bounding box center [195, 162] width 32 height 10
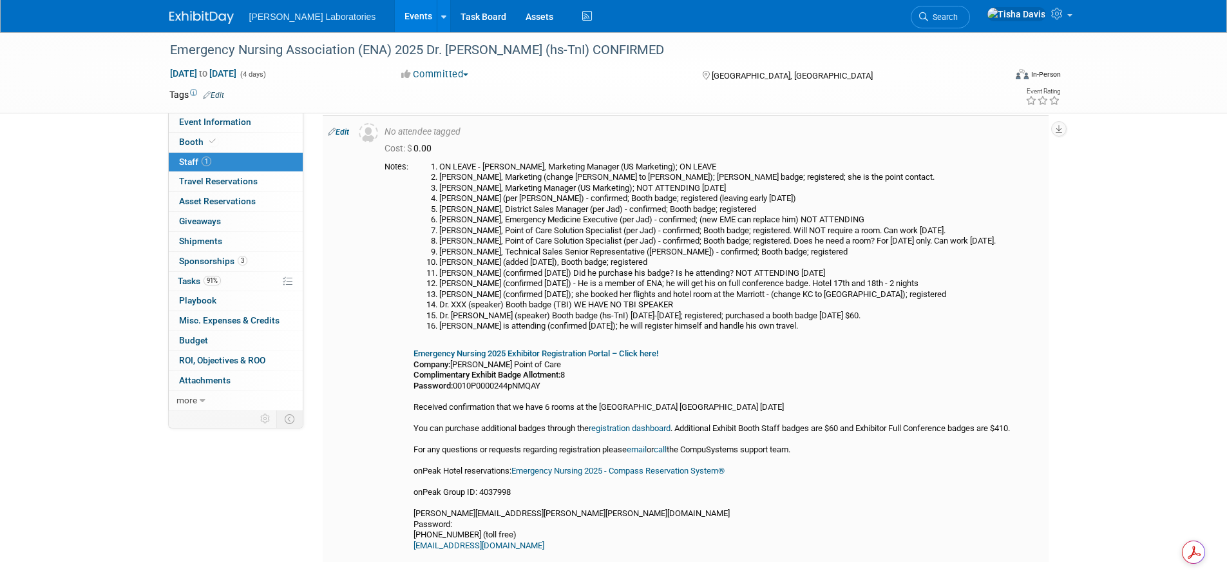
scroll to position [176, 0]
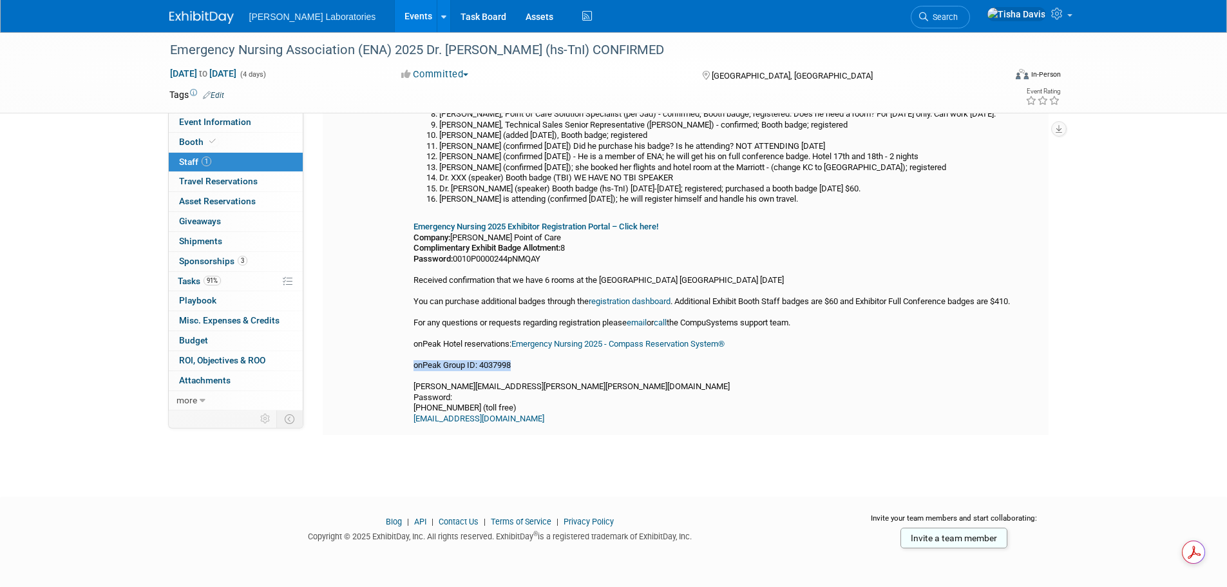
drag, startPoint x: 415, startPoint y: 363, endPoint x: 521, endPoint y: 363, distance: 106.3
click at [521, 363] on div "ON LEAVE - [PERSON_NAME], Marketing Manager (US Marketing); ON LEAVE [PERSON_NA…" at bounding box center [728, 230] width 630 height 390
copy div "onPeak Group ID: 4037998"
click at [725, 422] on div "ON LEAVE - [PERSON_NAME], Marketing Manager (US Marketing); ON LEAVE [PERSON_NA…" at bounding box center [728, 230] width 630 height 390
click at [802, 411] on html "[PERSON_NAME] Laboratories Events Add Event Bulk Upload Events Shareable Event …" at bounding box center [613, 117] width 1227 height 587
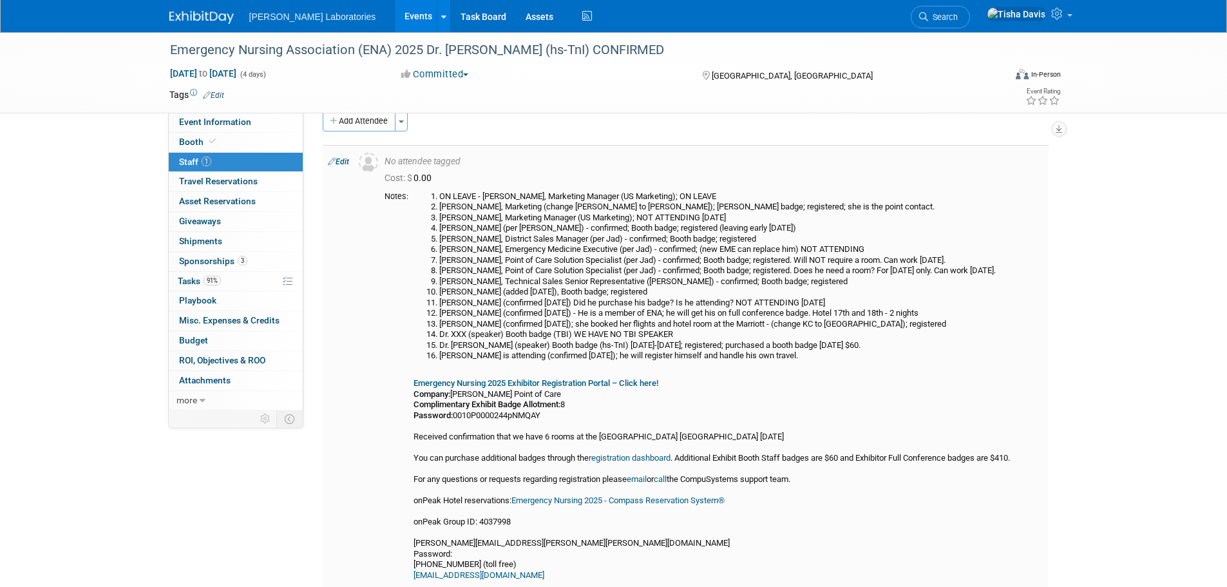
scroll to position [0, 0]
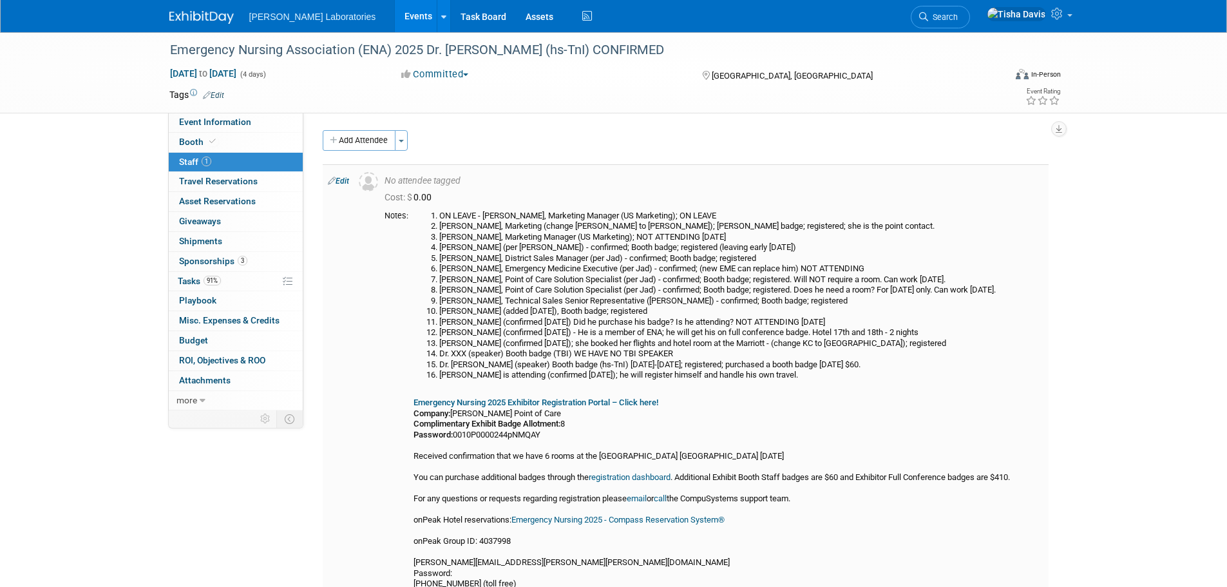
click at [346, 184] on link "Edit" at bounding box center [338, 180] width 21 height 9
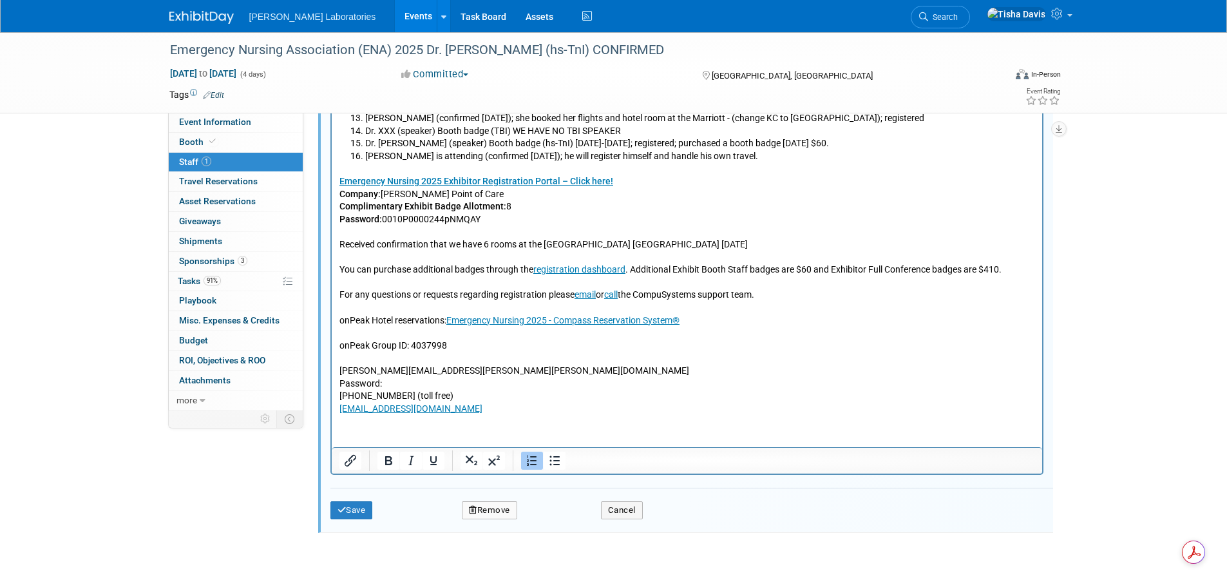
scroll to position [635, 0]
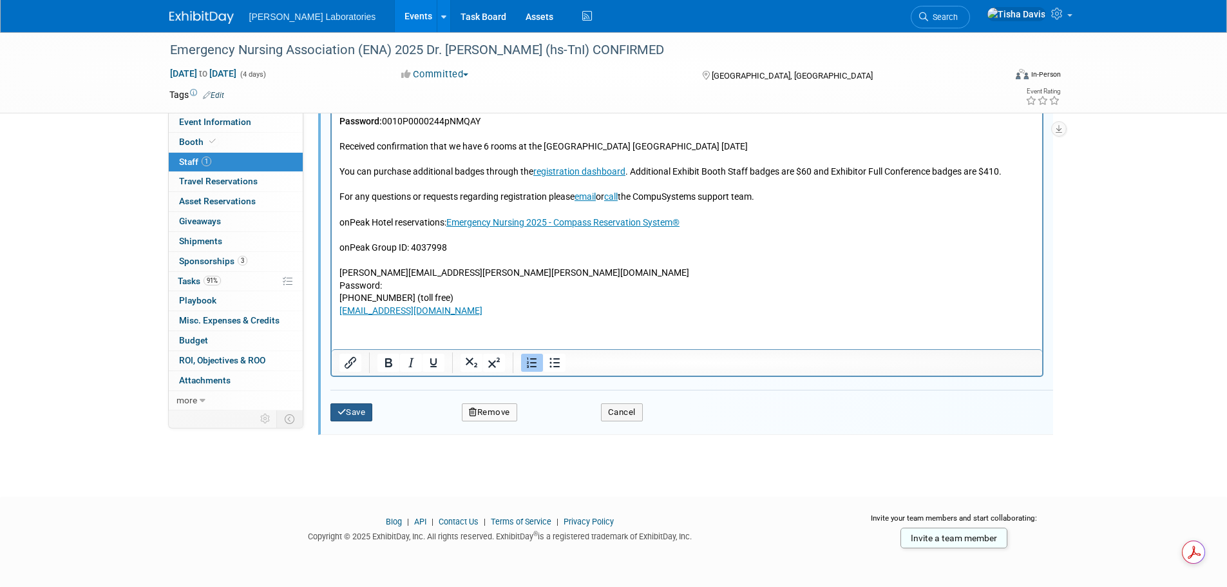
click at [352, 413] on button "Save" at bounding box center [351, 412] width 43 height 18
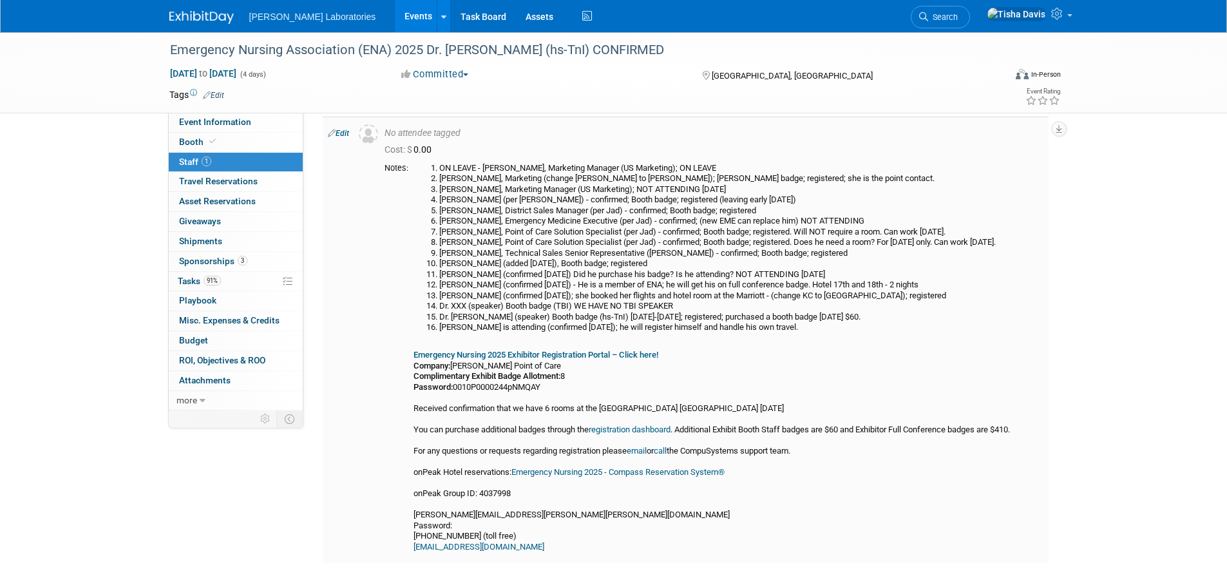
scroll to position [0, 0]
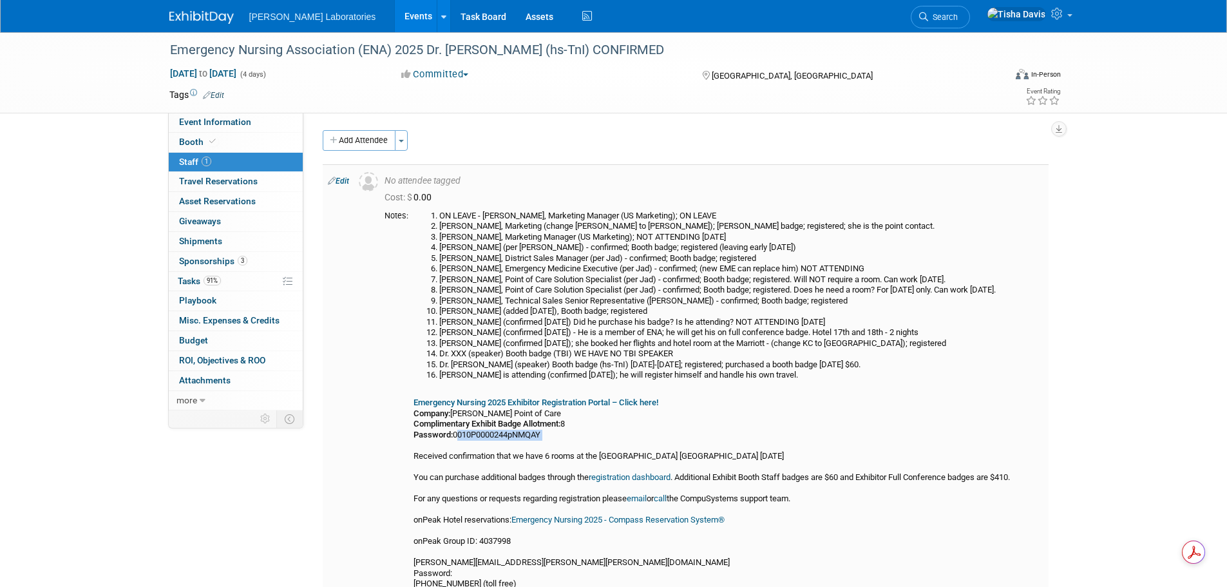
drag, startPoint x: 455, startPoint y: 433, endPoint x: 555, endPoint y: 441, distance: 99.4
click at [555, 441] on div "ON LEAVE - [PERSON_NAME], Marketing Manager (US Marketing); ON LEAVE [PERSON_NA…" at bounding box center [728, 406] width 630 height 390
copy div "0010P0000244pNMQAY"
click at [540, 400] on b "Emergency Nursing 2025 Exhibitor Registration Portal – Click here!" at bounding box center [535, 402] width 245 height 10
